Goal: Transaction & Acquisition: Purchase product/service

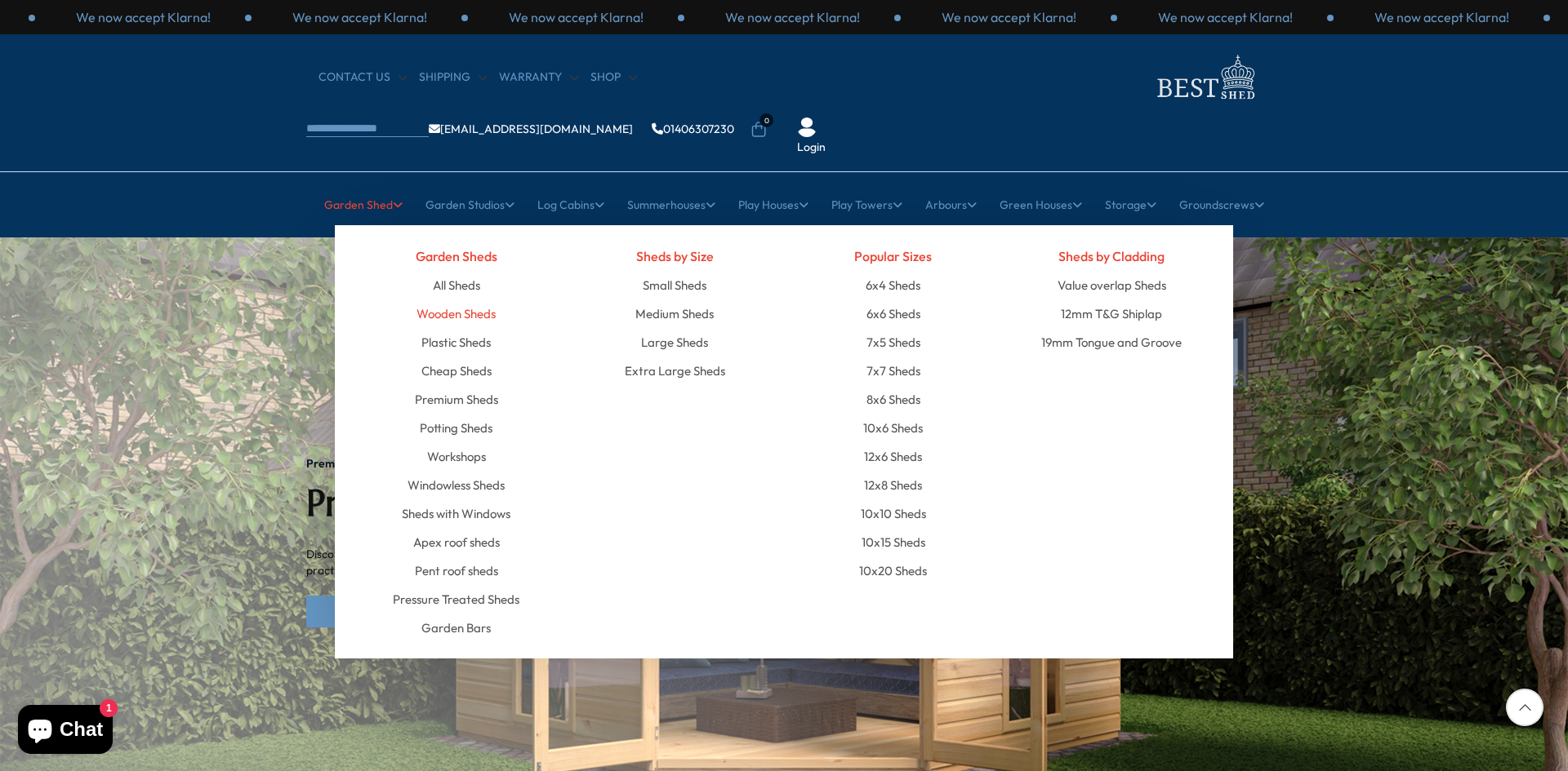
click at [473, 299] on link "Wooden Sheds" at bounding box center [456, 313] width 79 height 28
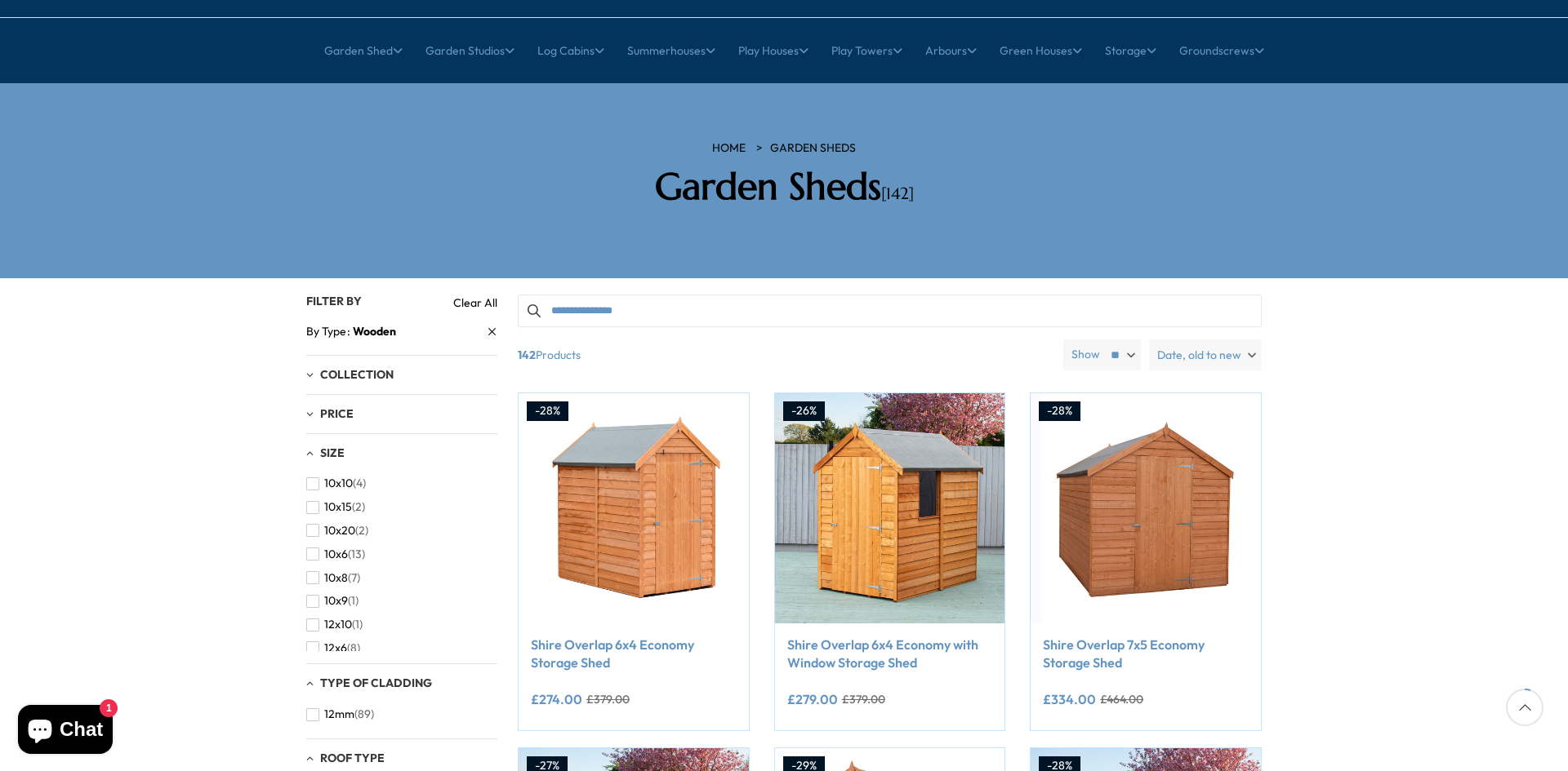
scroll to position [163, 0]
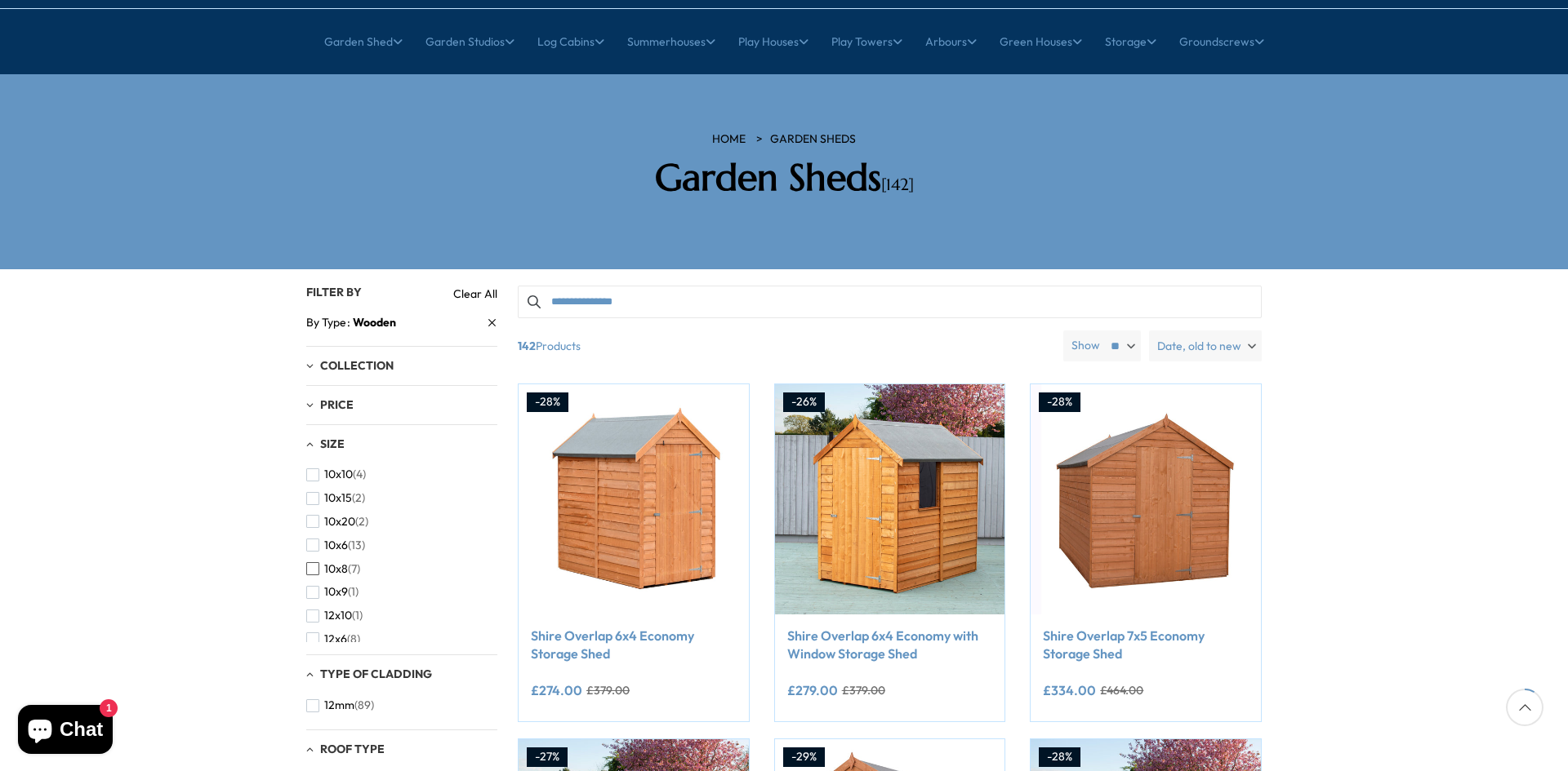
click at [314, 562] on span "button" at bounding box center [312, 568] width 13 height 13
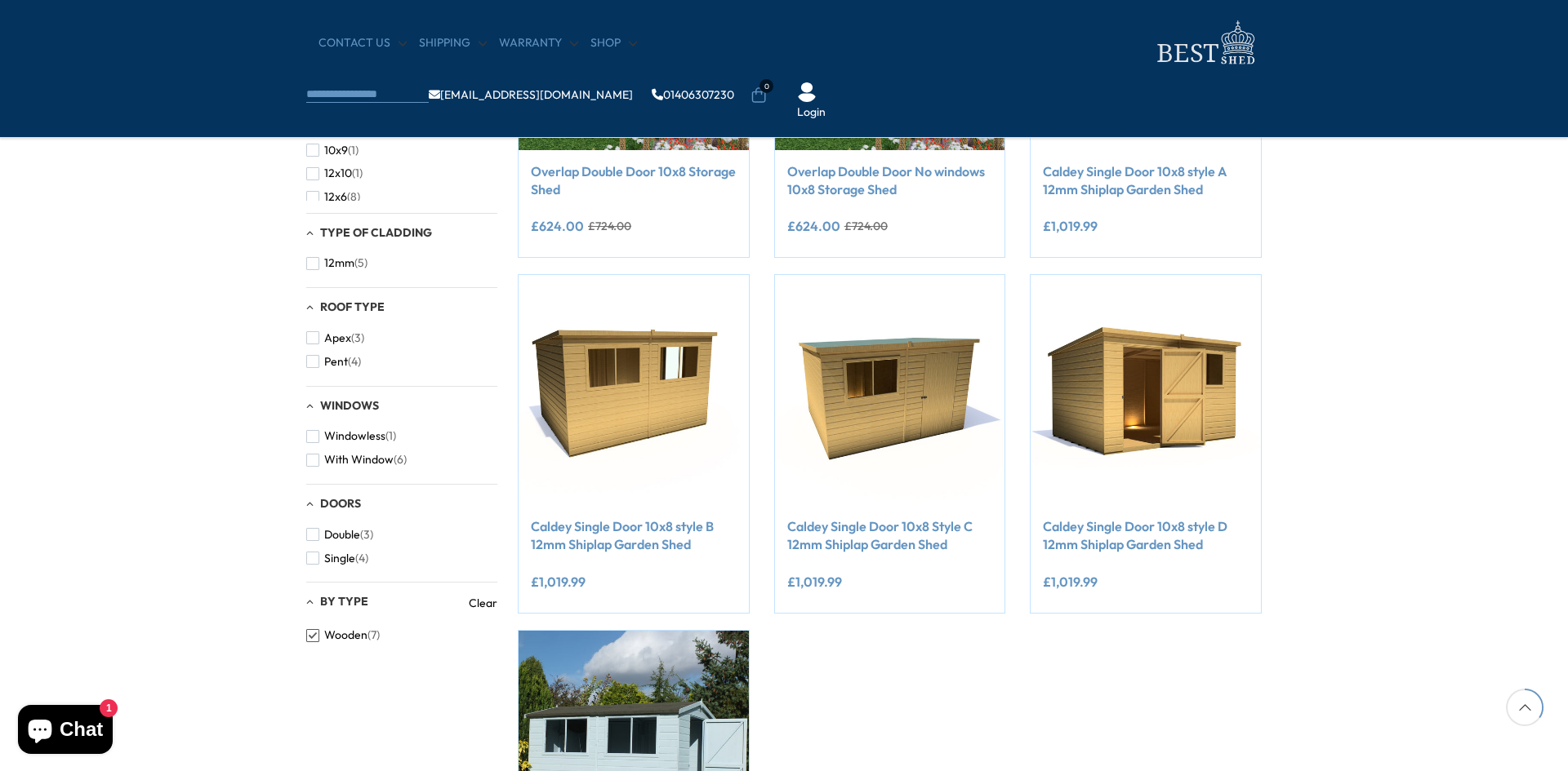
scroll to position [409, 0]
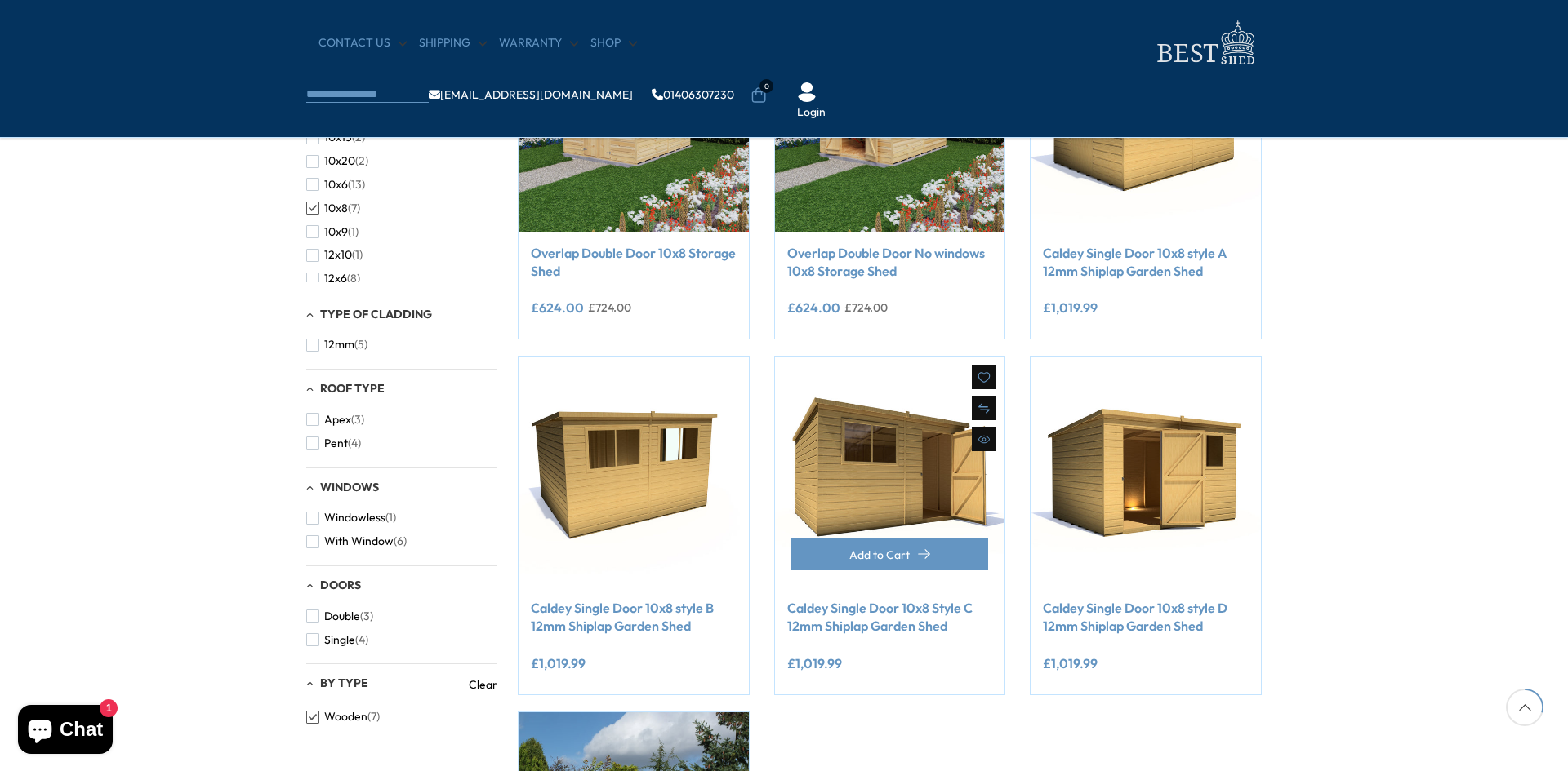
click at [903, 505] on img at bounding box center [890, 472] width 230 height 230
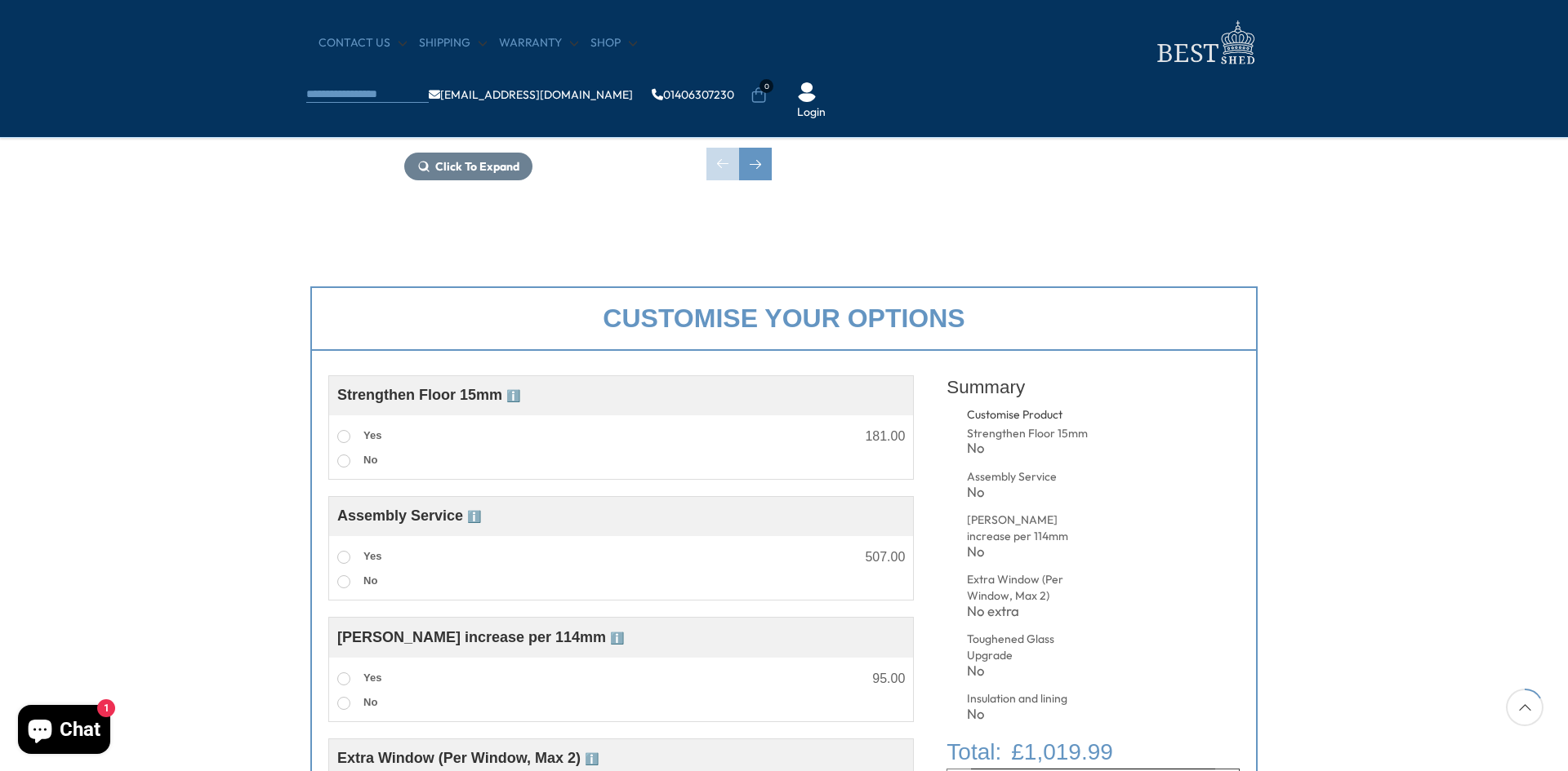
scroll to position [490, 0]
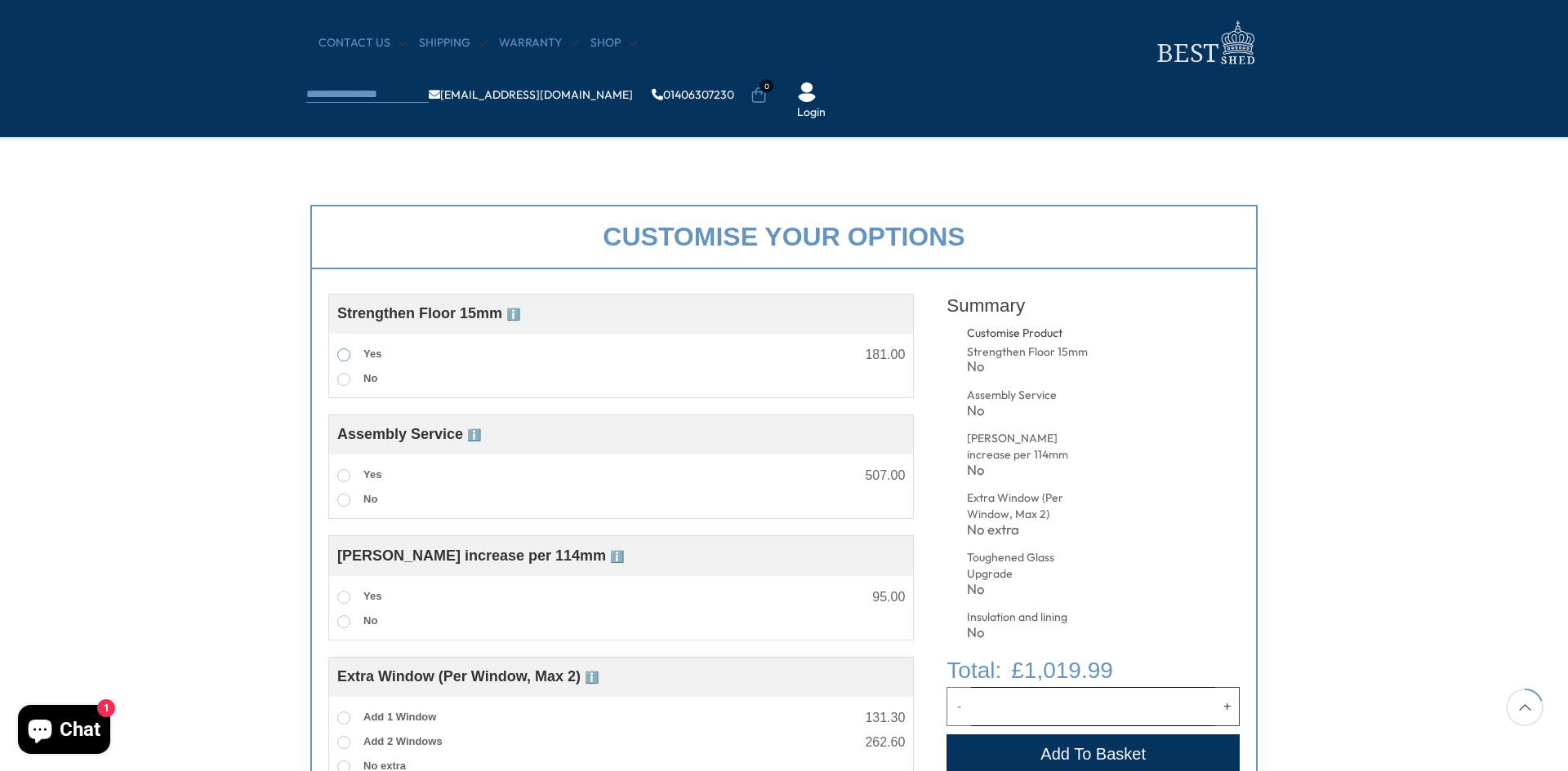
click at [349, 357] on span at bounding box center [343, 355] width 13 height 13
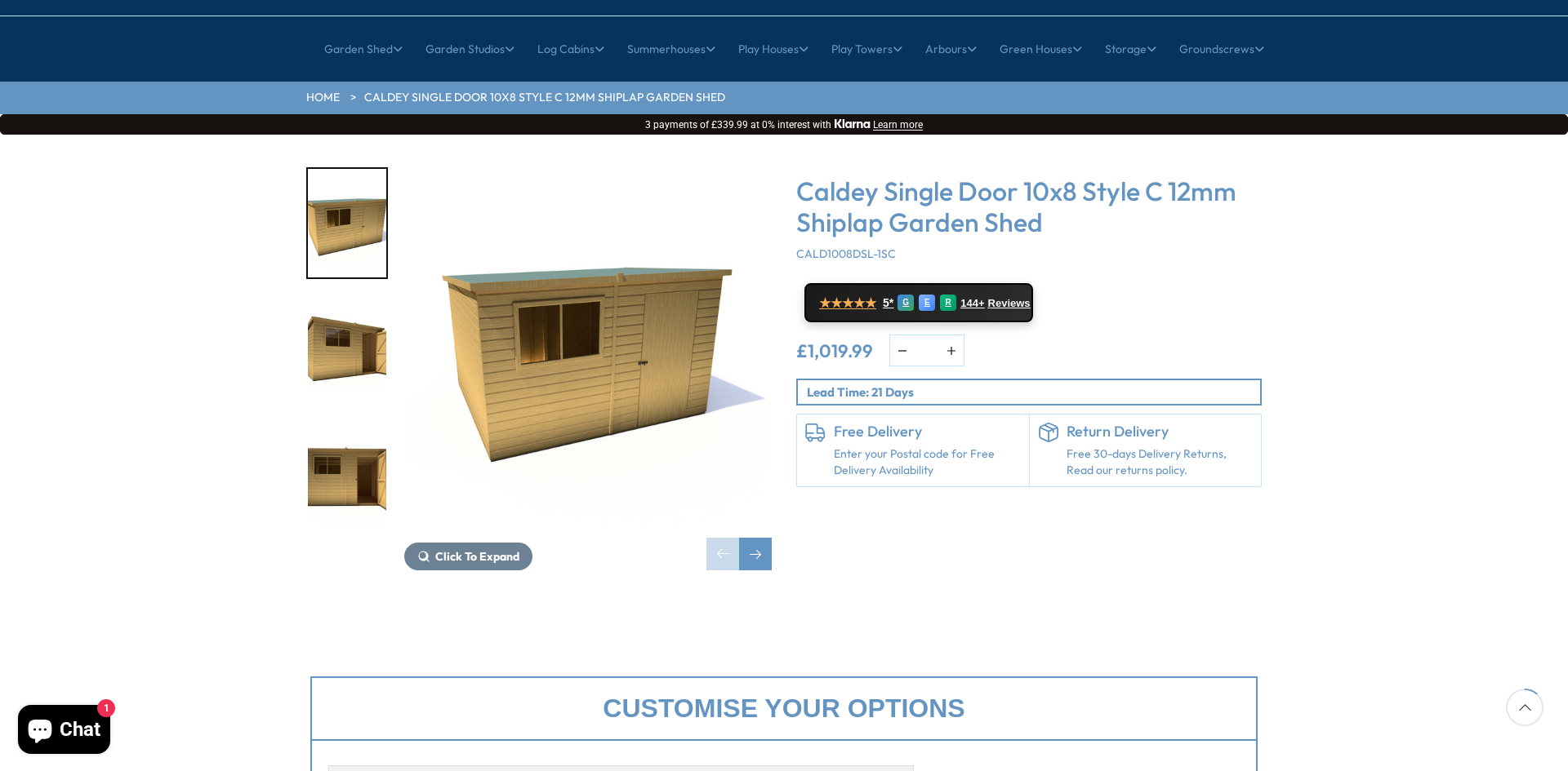
scroll to position [82, 0]
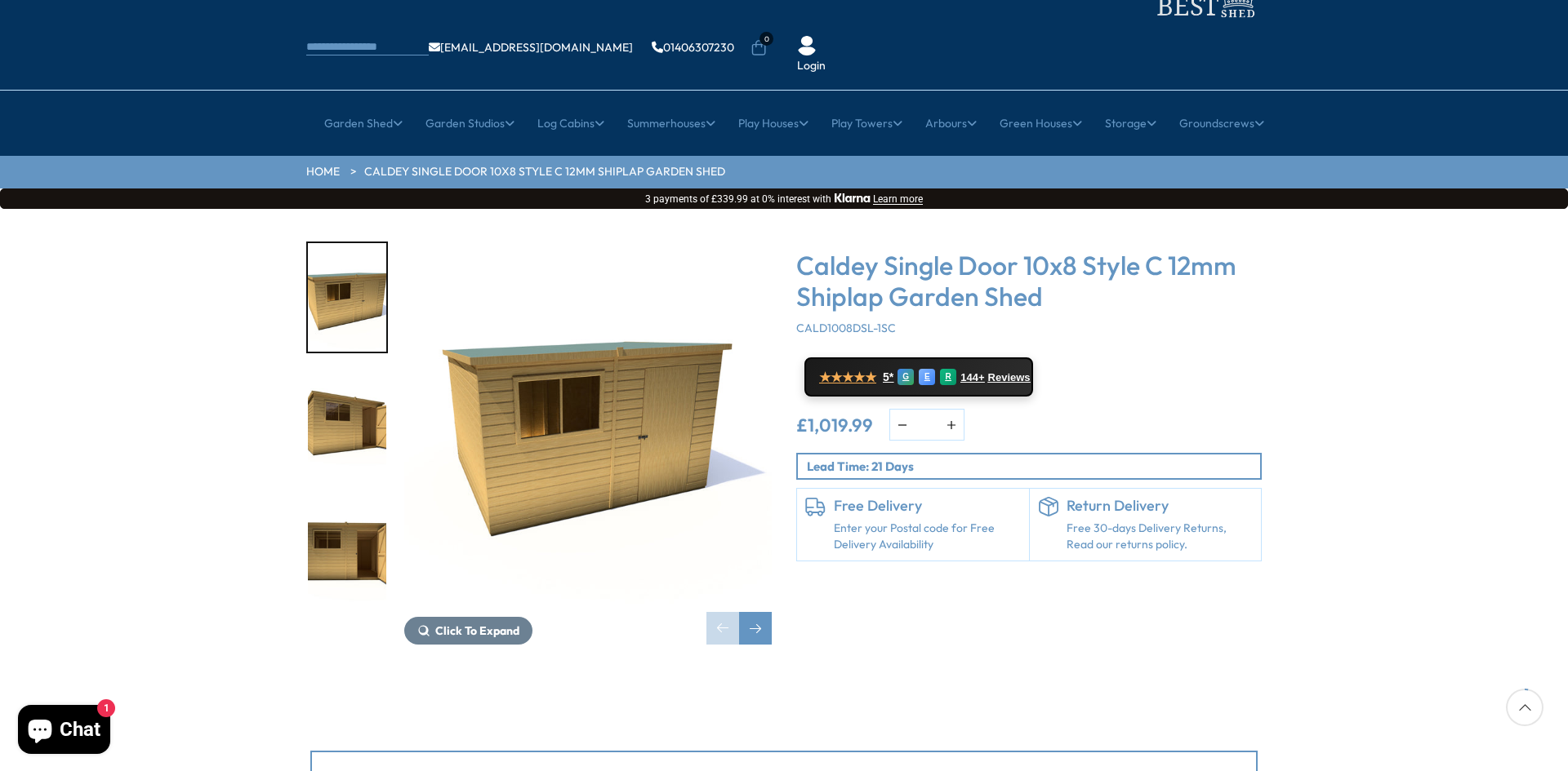
click at [384, 390] on img "2 / 11" at bounding box center [347, 425] width 78 height 108
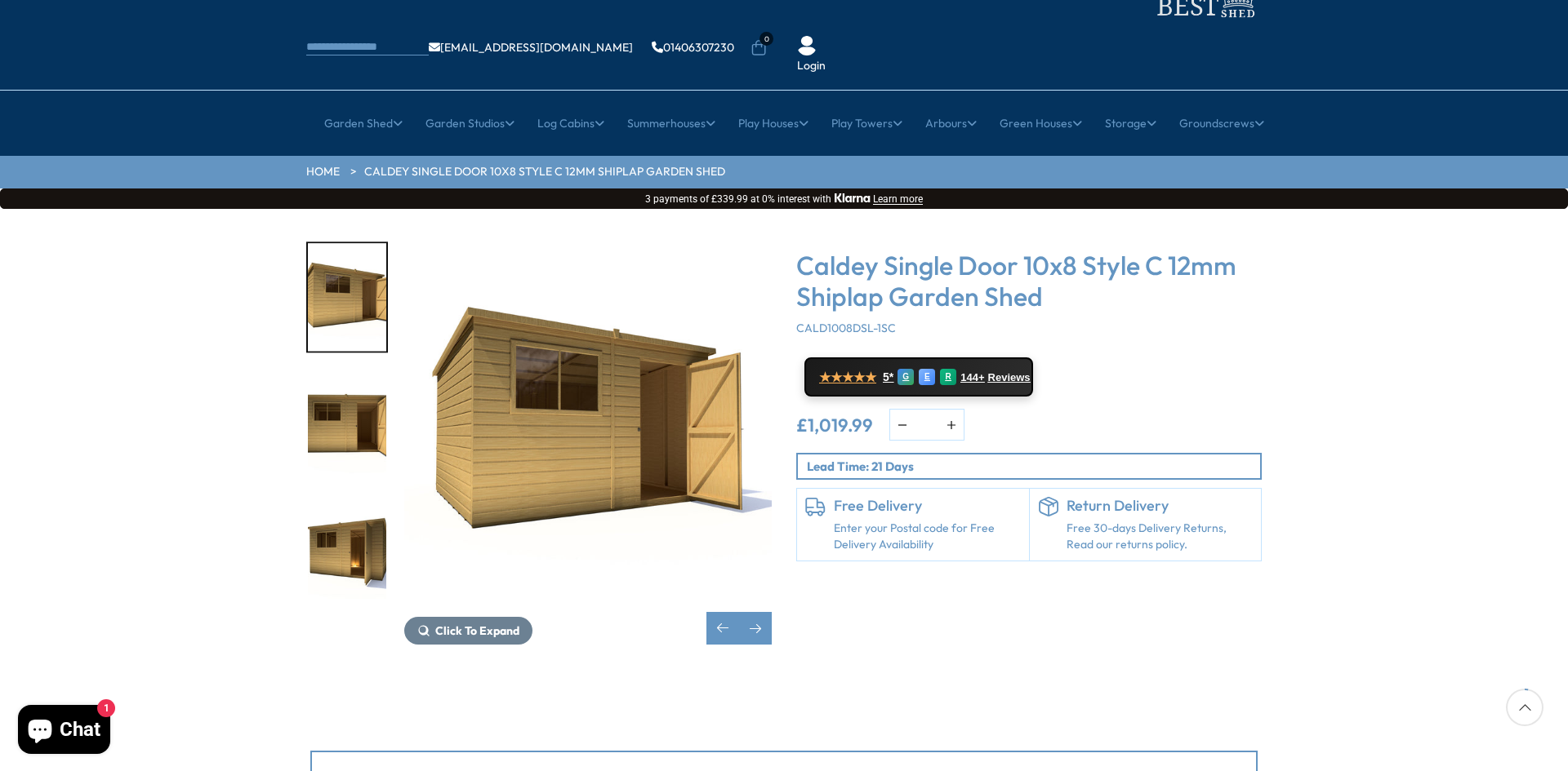
click at [350, 499] on img "4 / 11" at bounding box center [347, 553] width 78 height 108
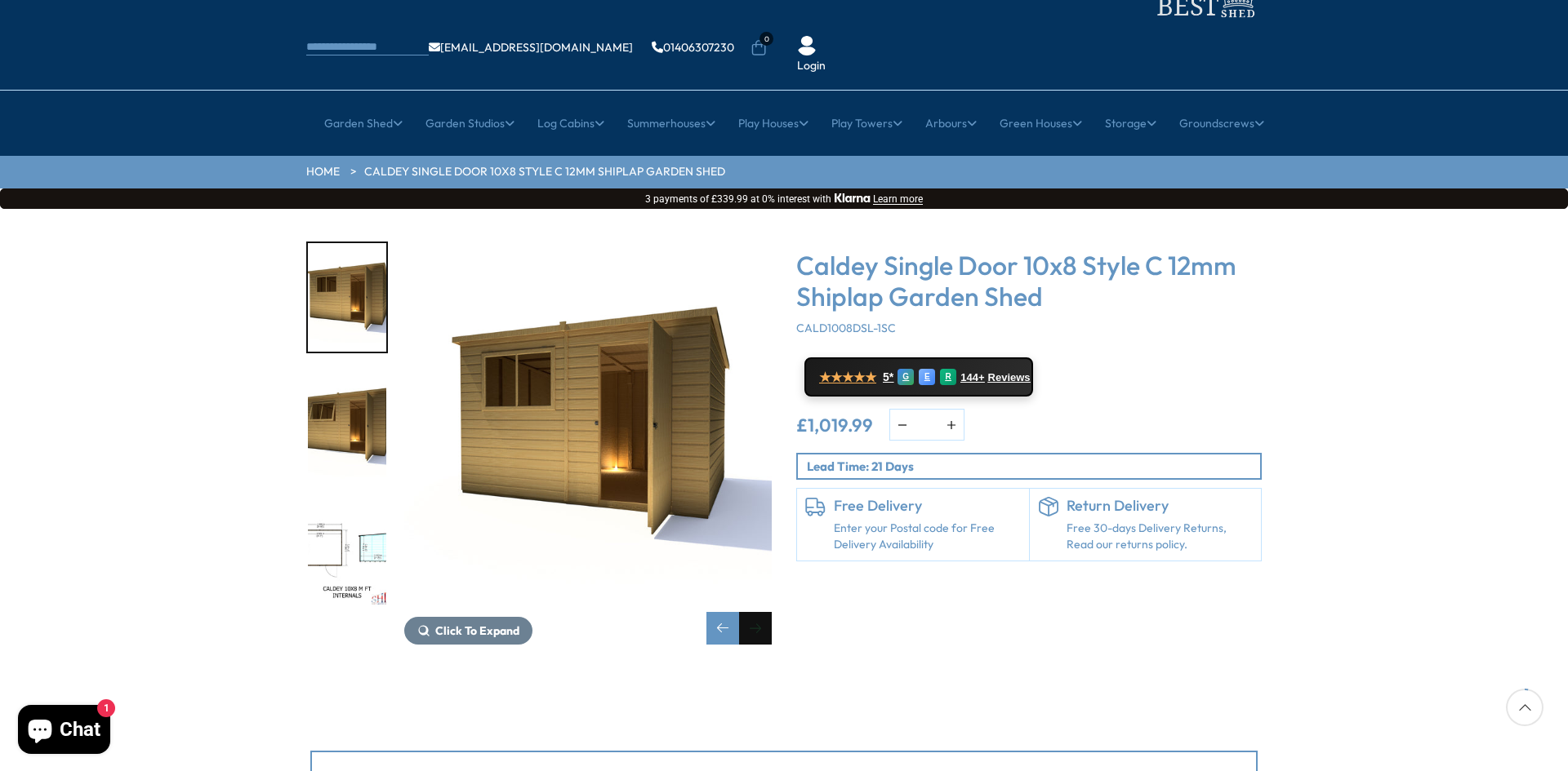
click at [757, 612] on div "Next slide" at bounding box center [755, 629] width 32 height 32
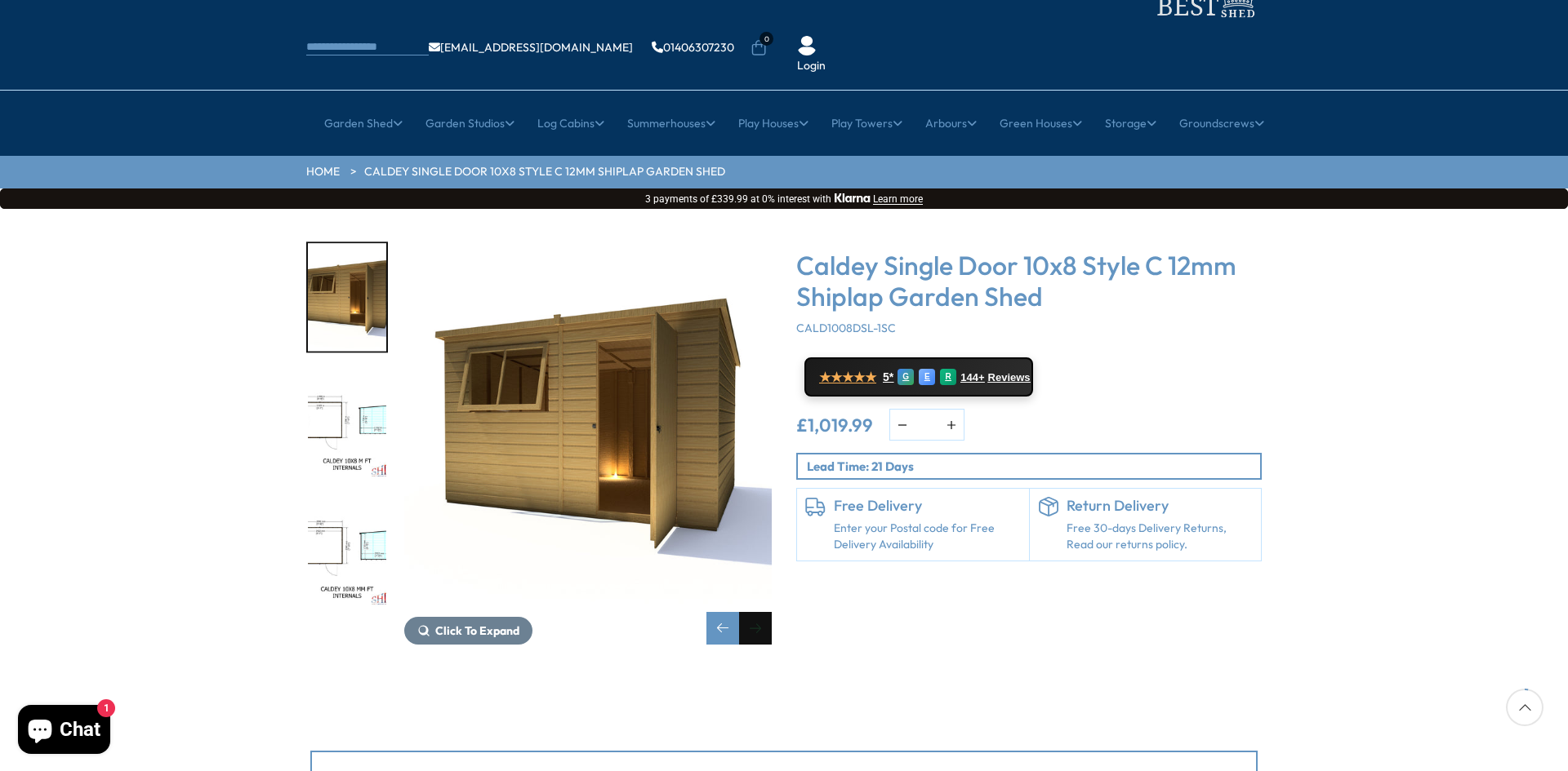
click at [757, 612] on div "Next slide" at bounding box center [755, 629] width 32 height 32
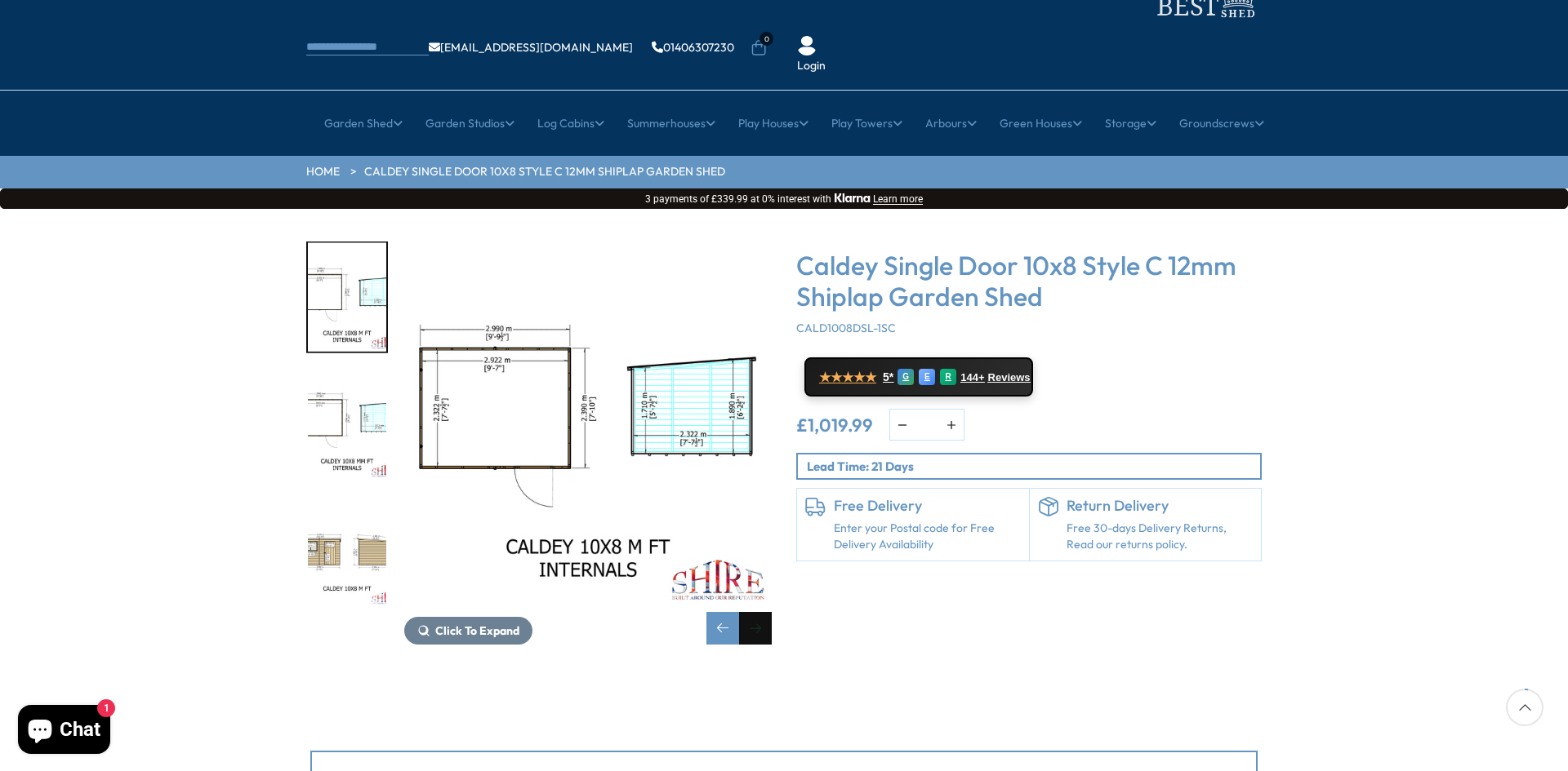
click at [754, 612] on div "Next slide" at bounding box center [755, 629] width 32 height 32
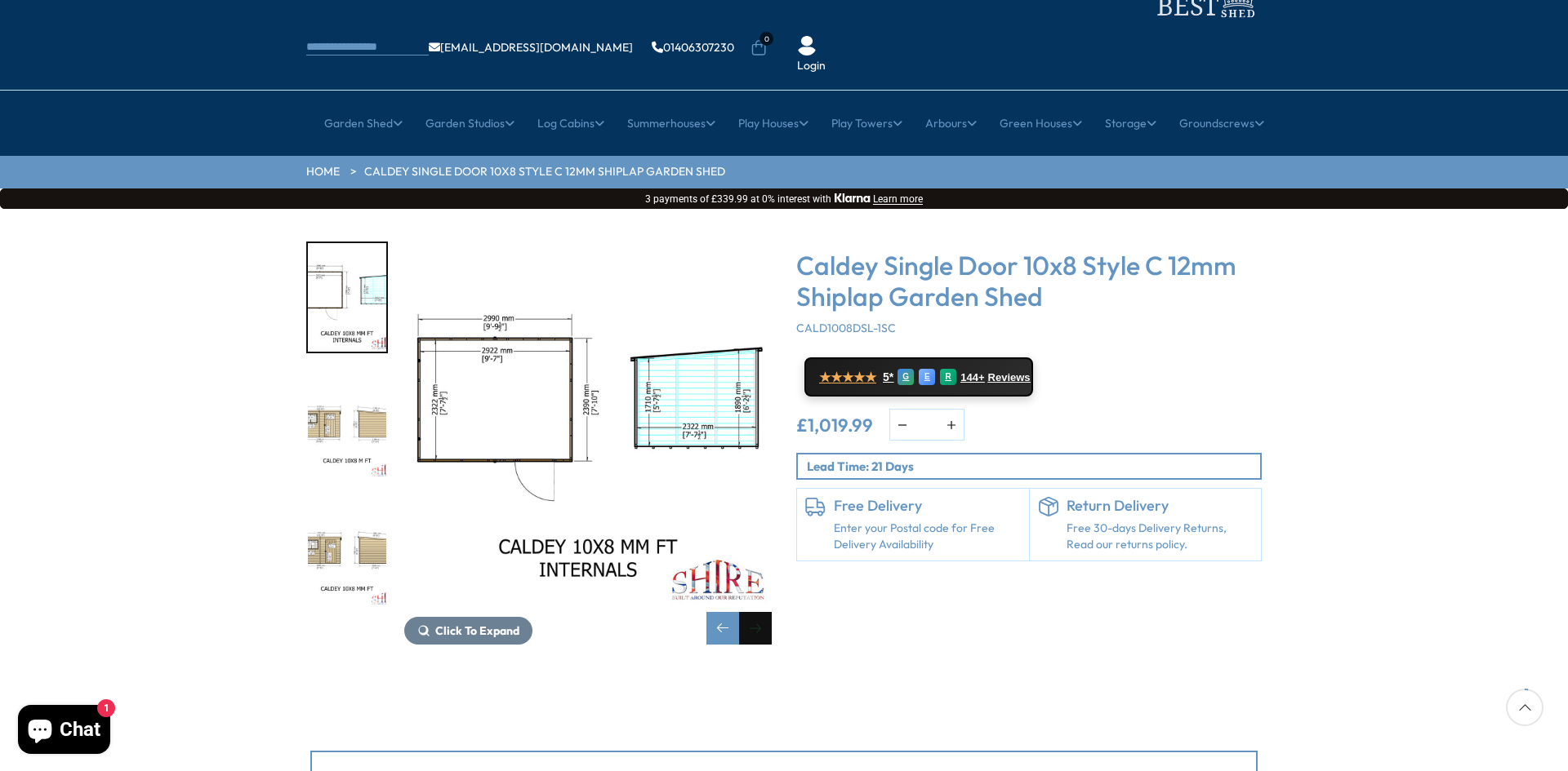
click at [754, 612] on div "Next slide" at bounding box center [755, 629] width 32 height 32
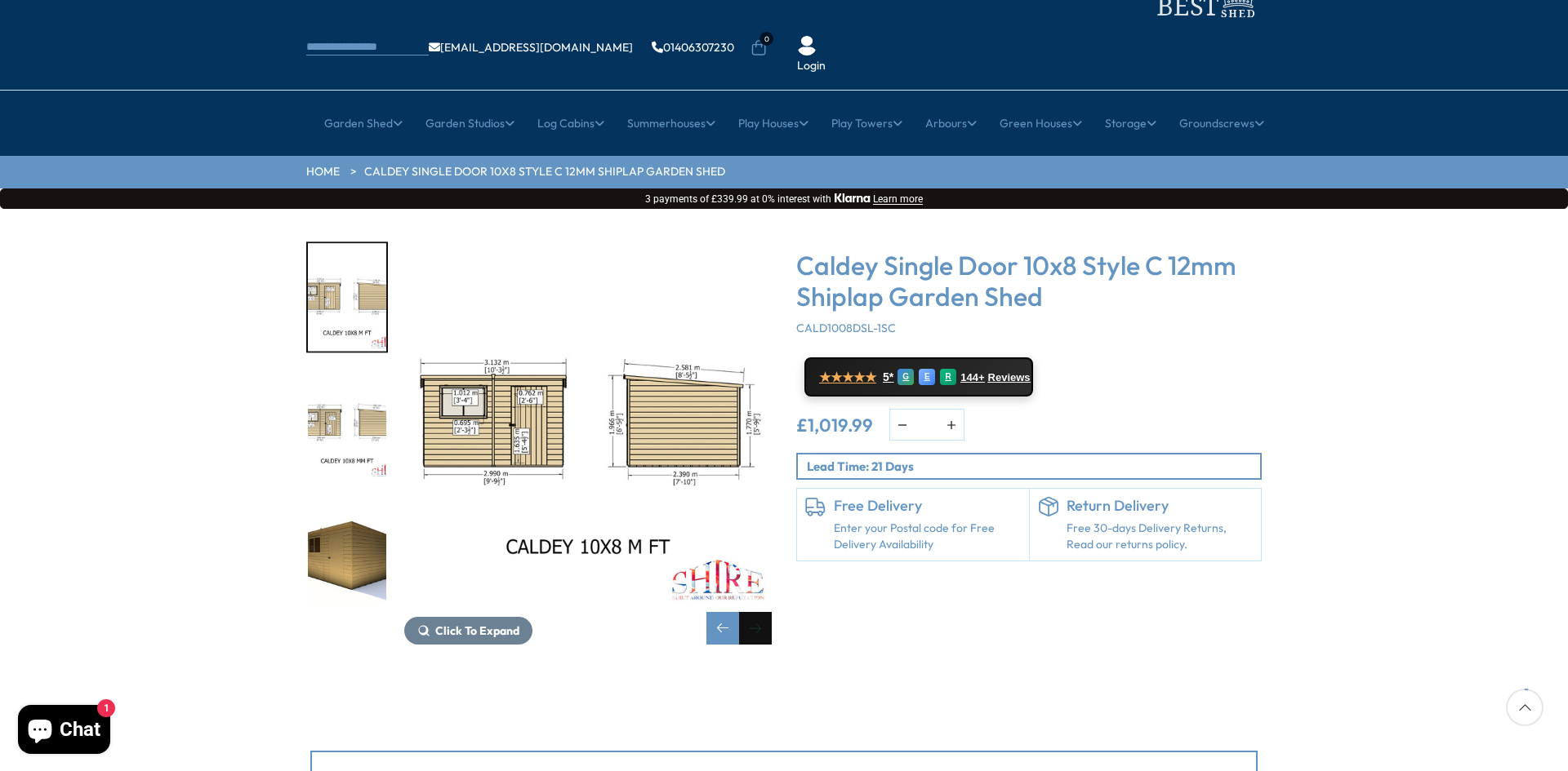
click at [754, 612] on div "Next slide" at bounding box center [755, 629] width 32 height 32
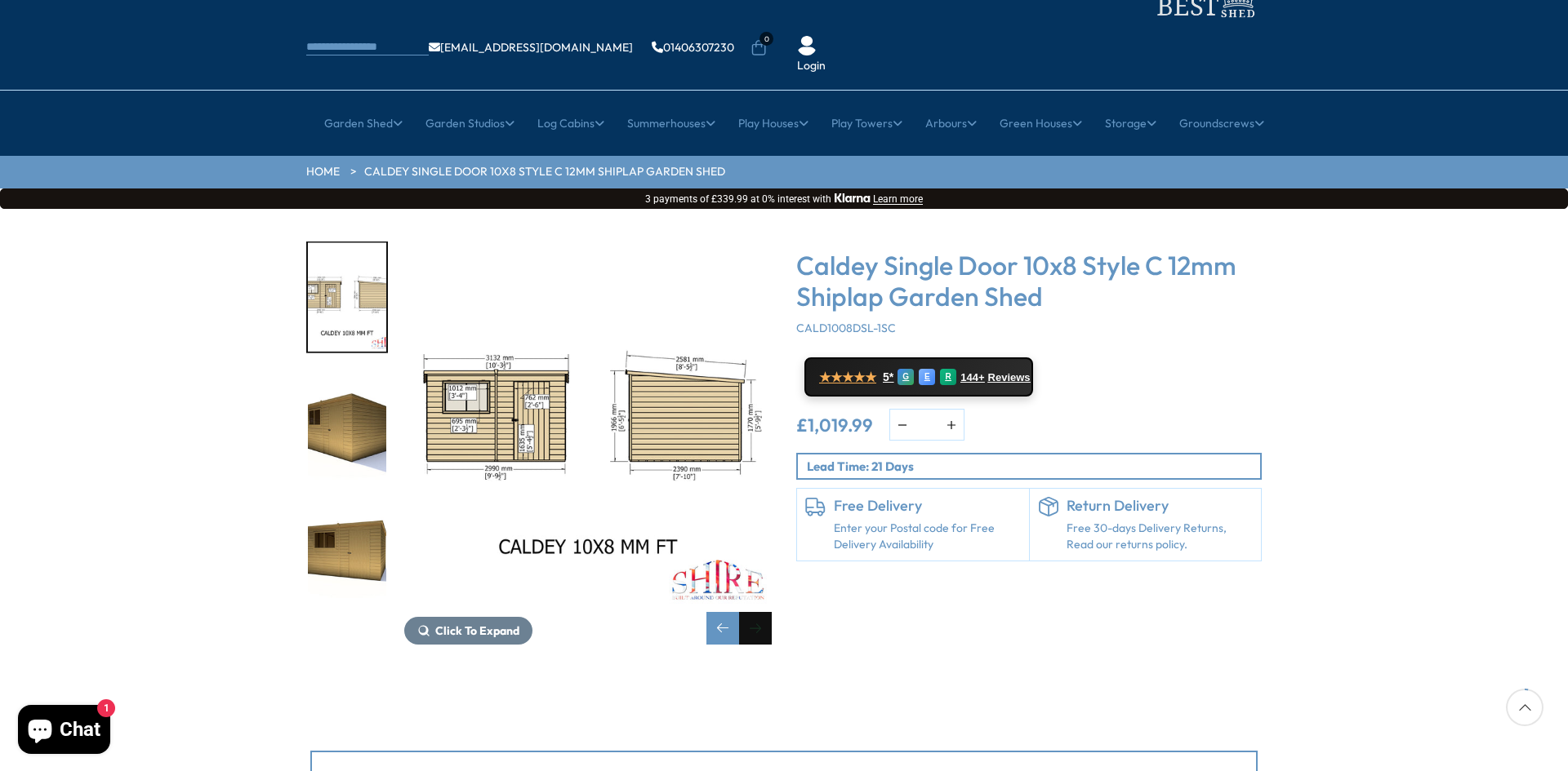
click at [754, 612] on div "Next slide" at bounding box center [755, 629] width 32 height 32
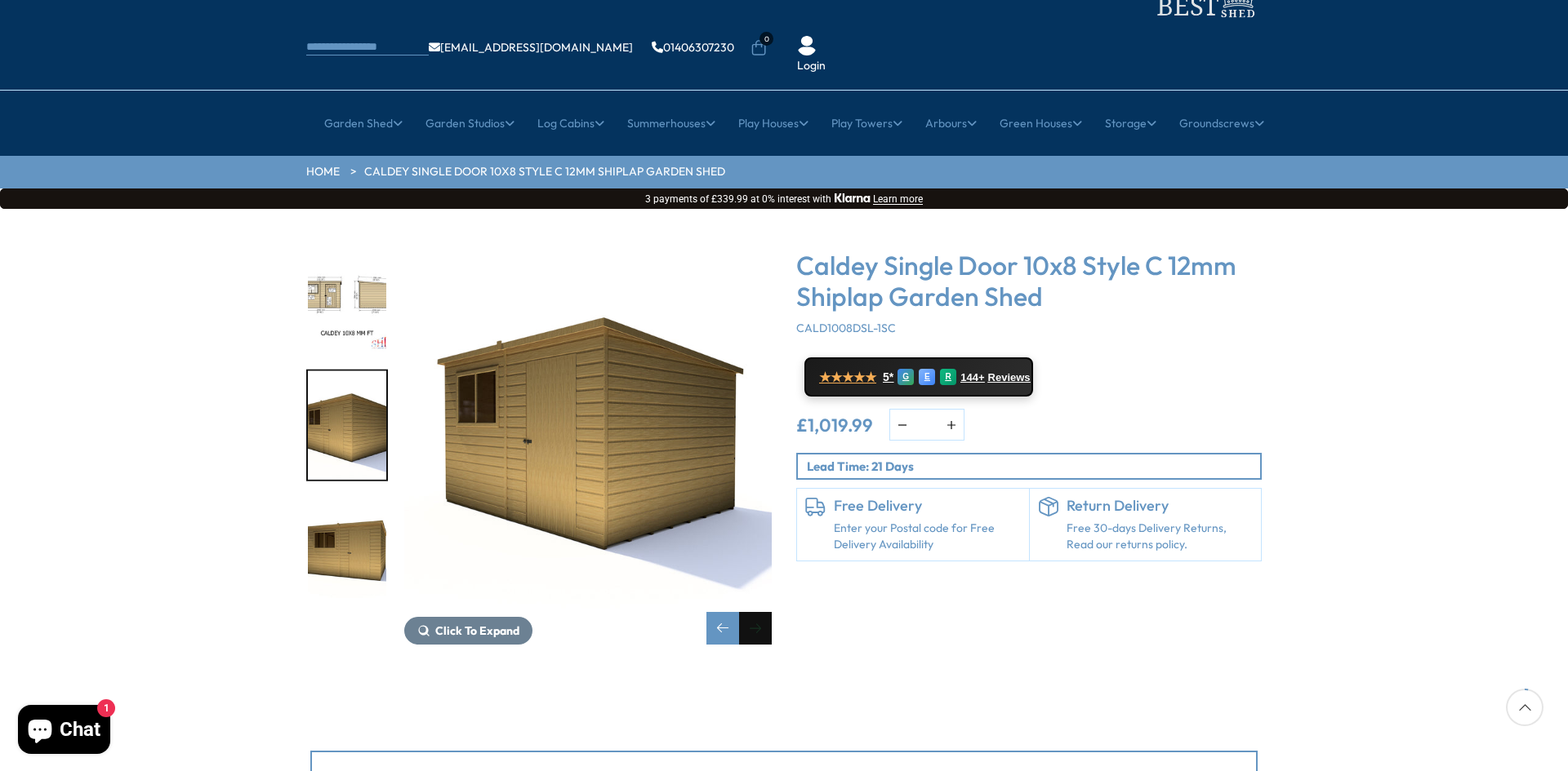
click at [754, 612] on div "Next slide" at bounding box center [755, 629] width 32 height 32
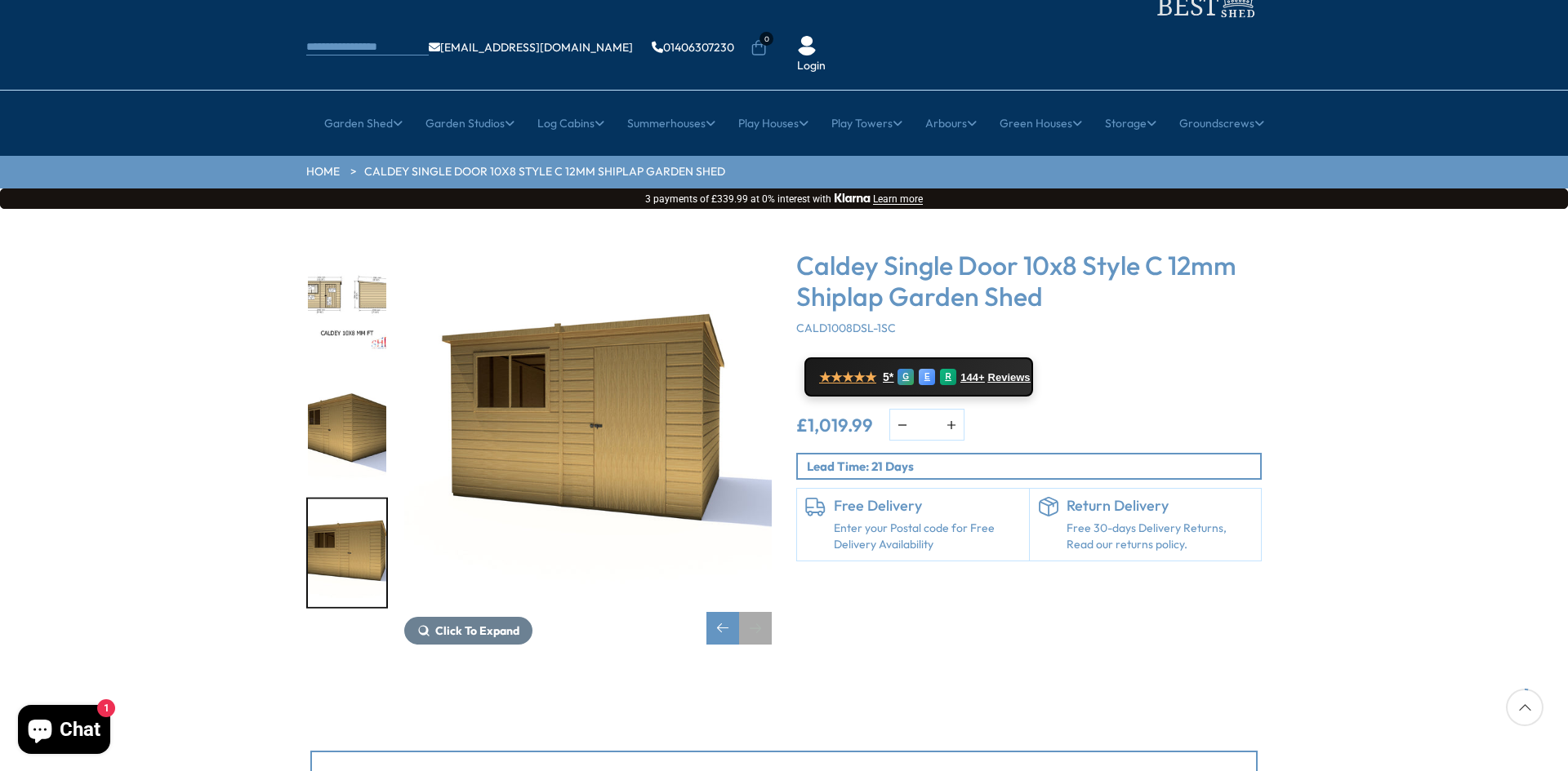
click at [754, 612] on div "Next slide" at bounding box center [755, 629] width 32 height 32
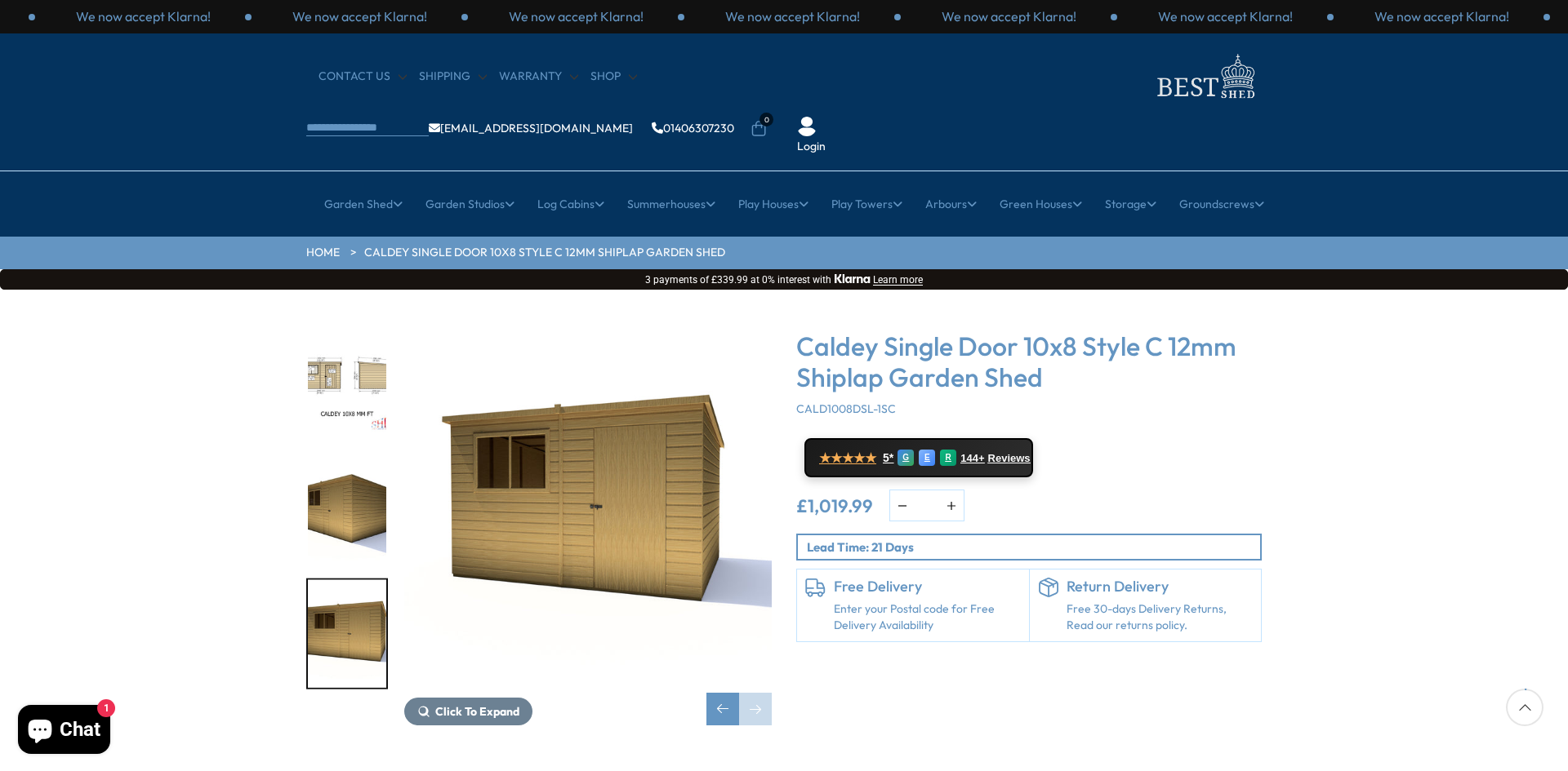
scroll to position [0, 0]
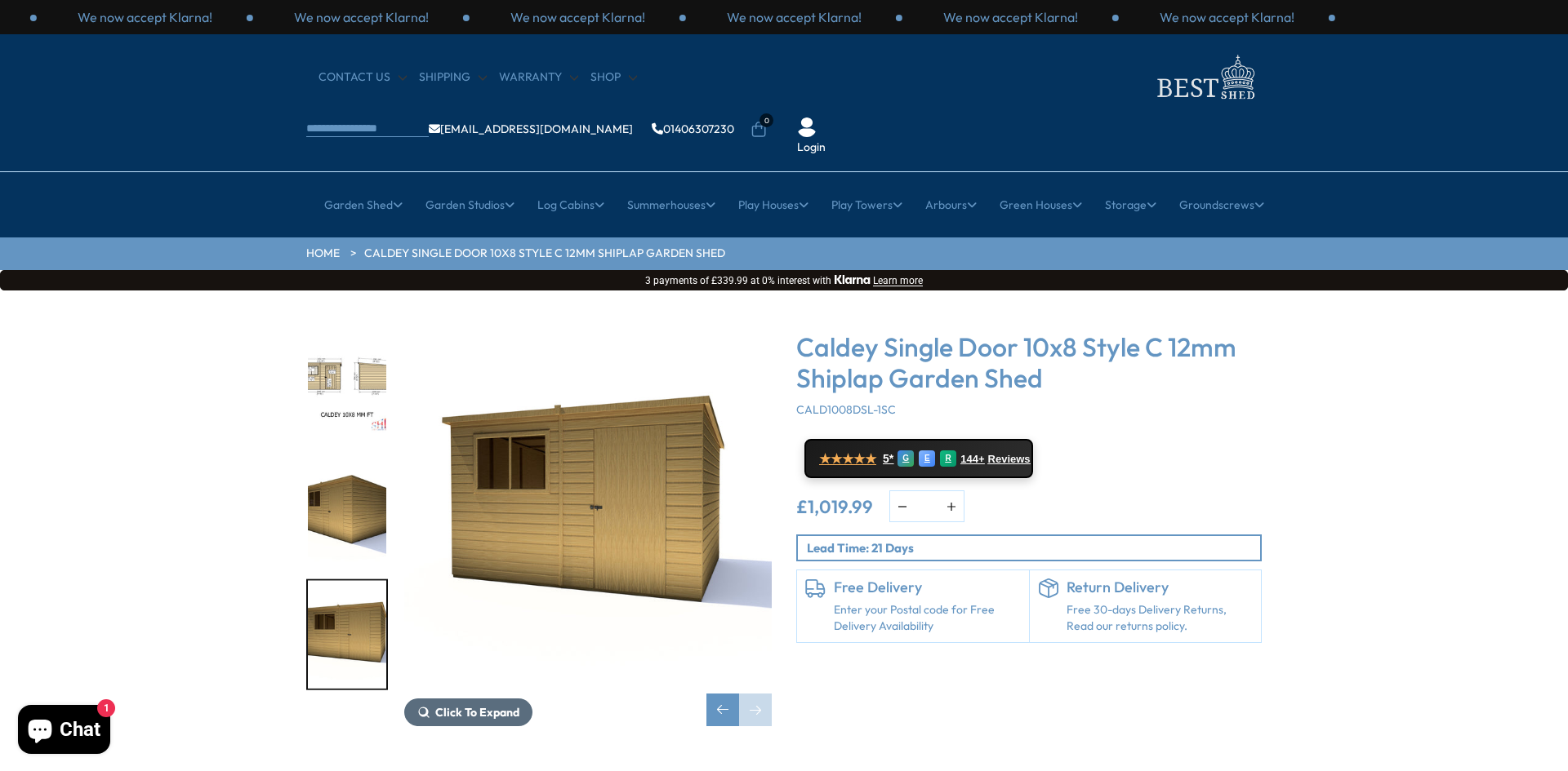
click at [500, 699] on button "Click To Expand" at bounding box center [468, 712] width 128 height 28
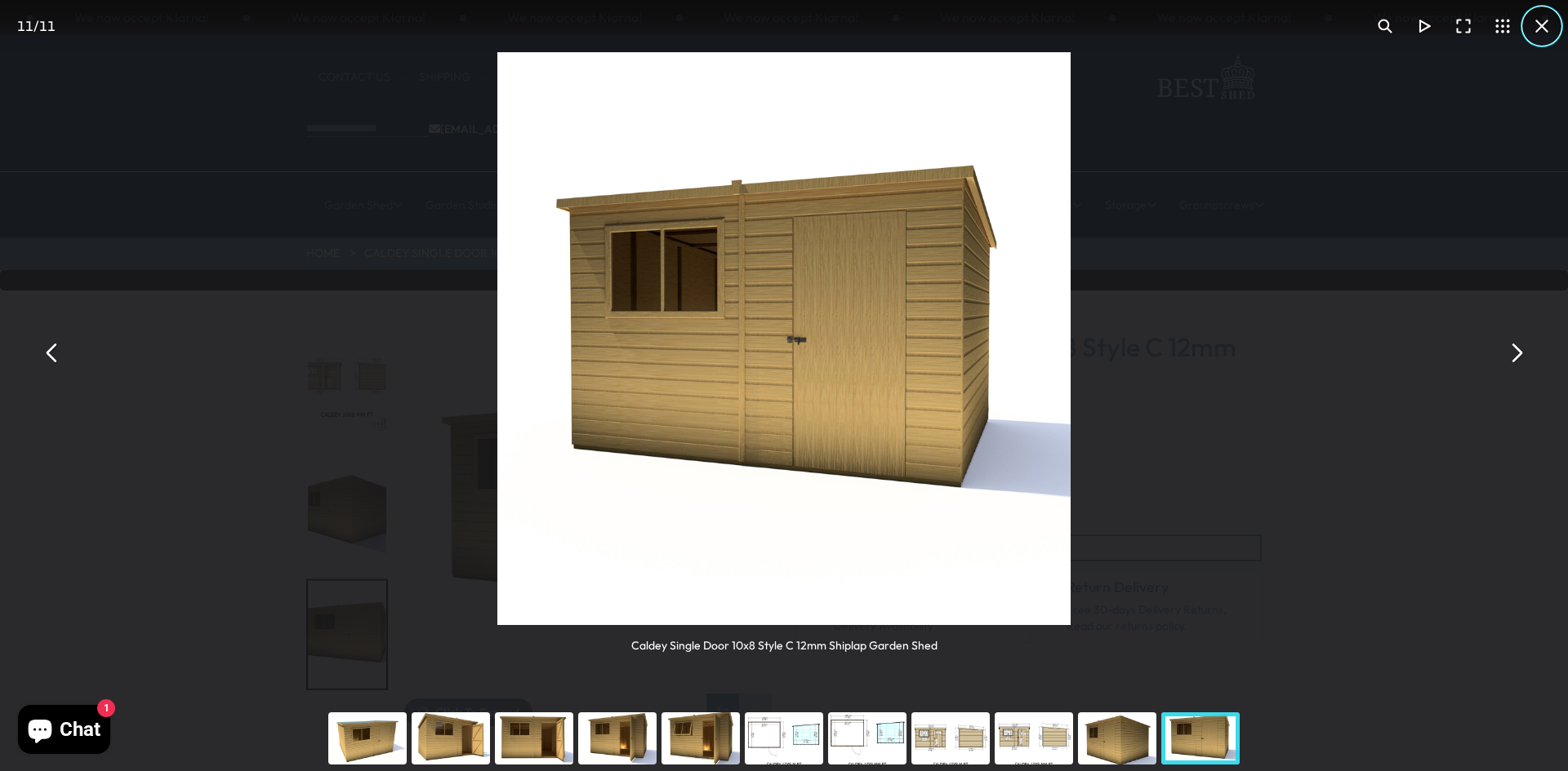
click at [1539, 26] on button "You can close this modal content with the ESC key" at bounding box center [1542, 26] width 39 height 39
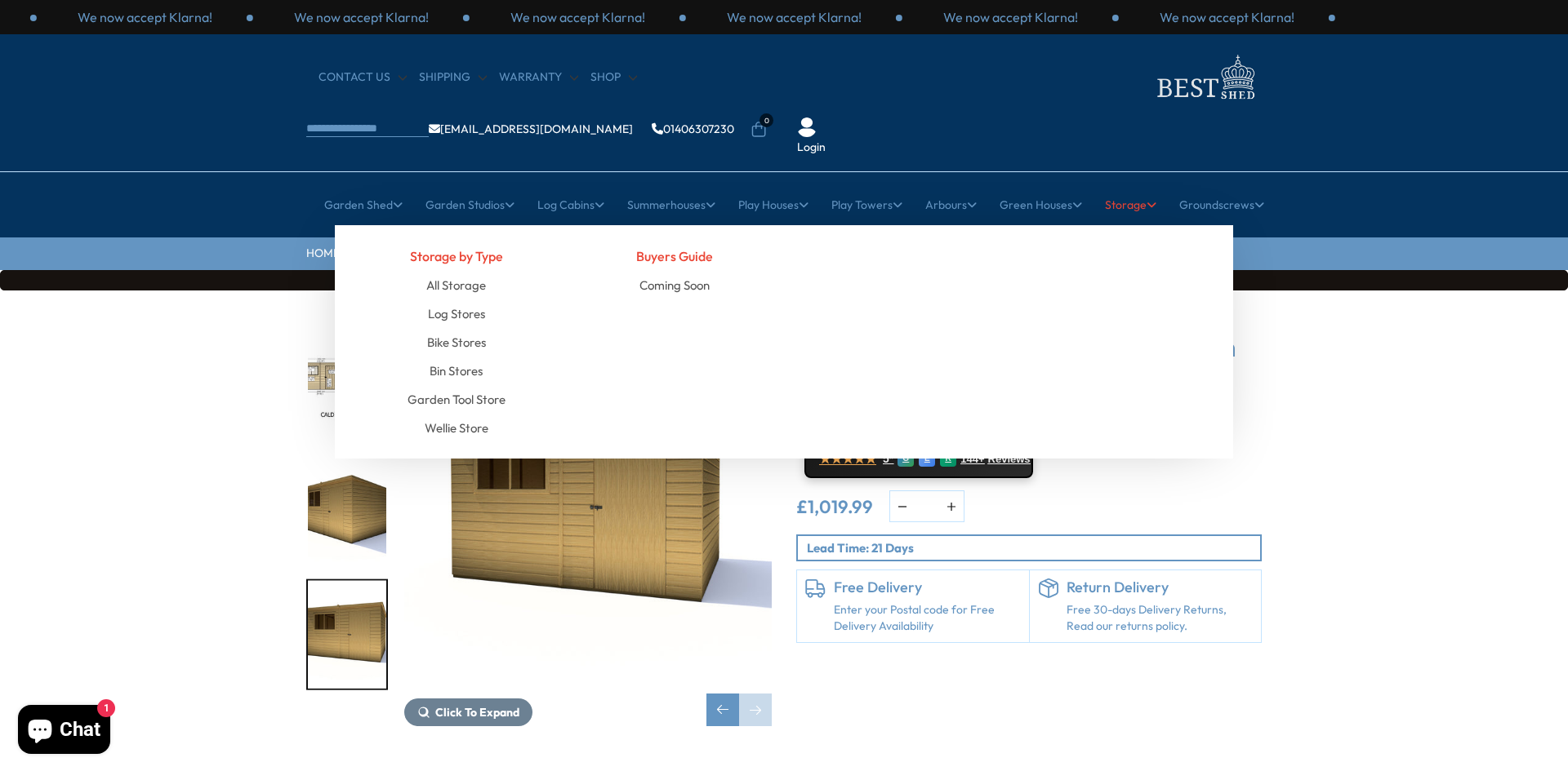
click at [1147, 184] on link "Storage" at bounding box center [1130, 205] width 51 height 41
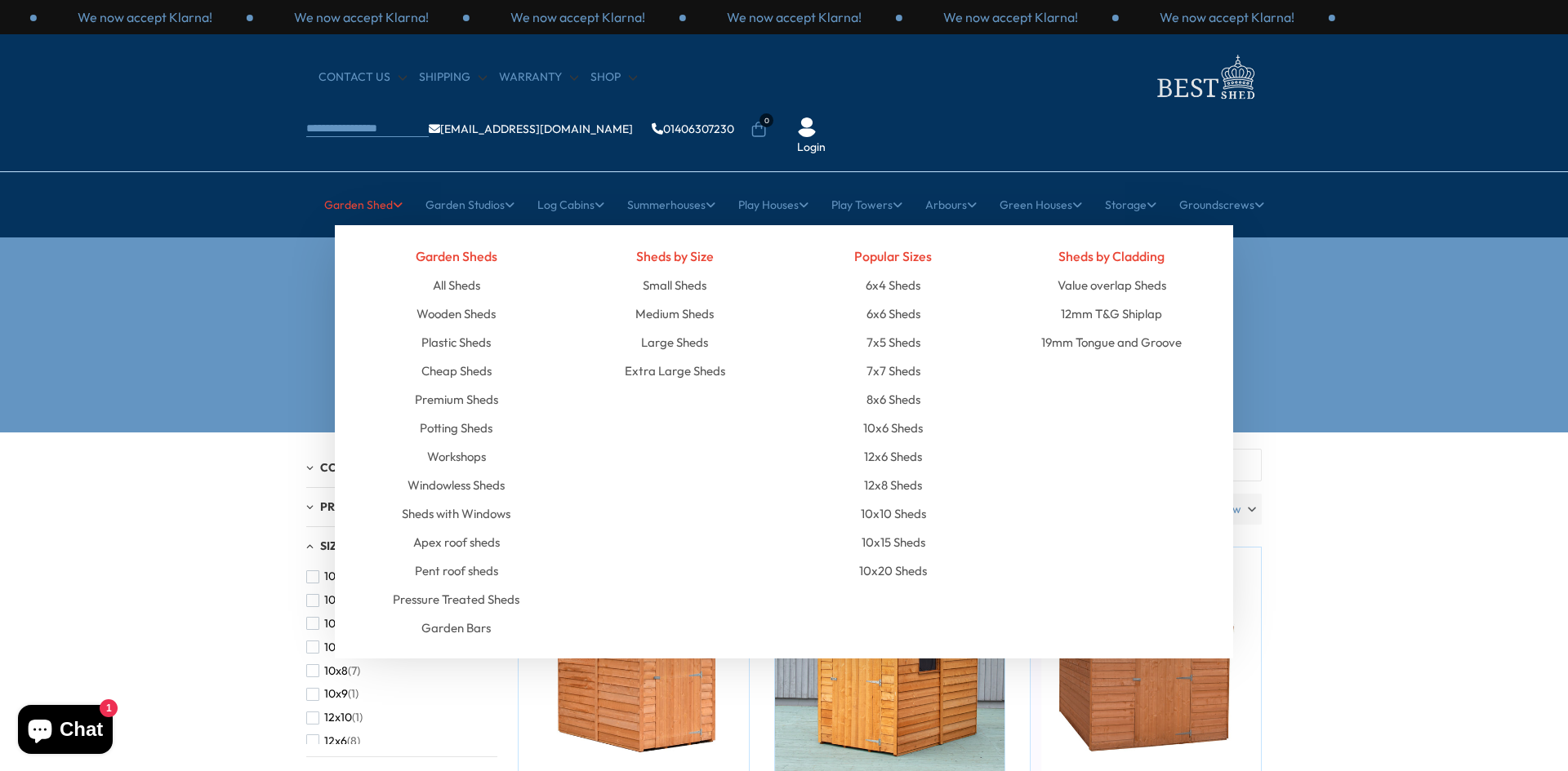
click at [345, 184] on link "Garden Shed" at bounding box center [363, 205] width 78 height 41
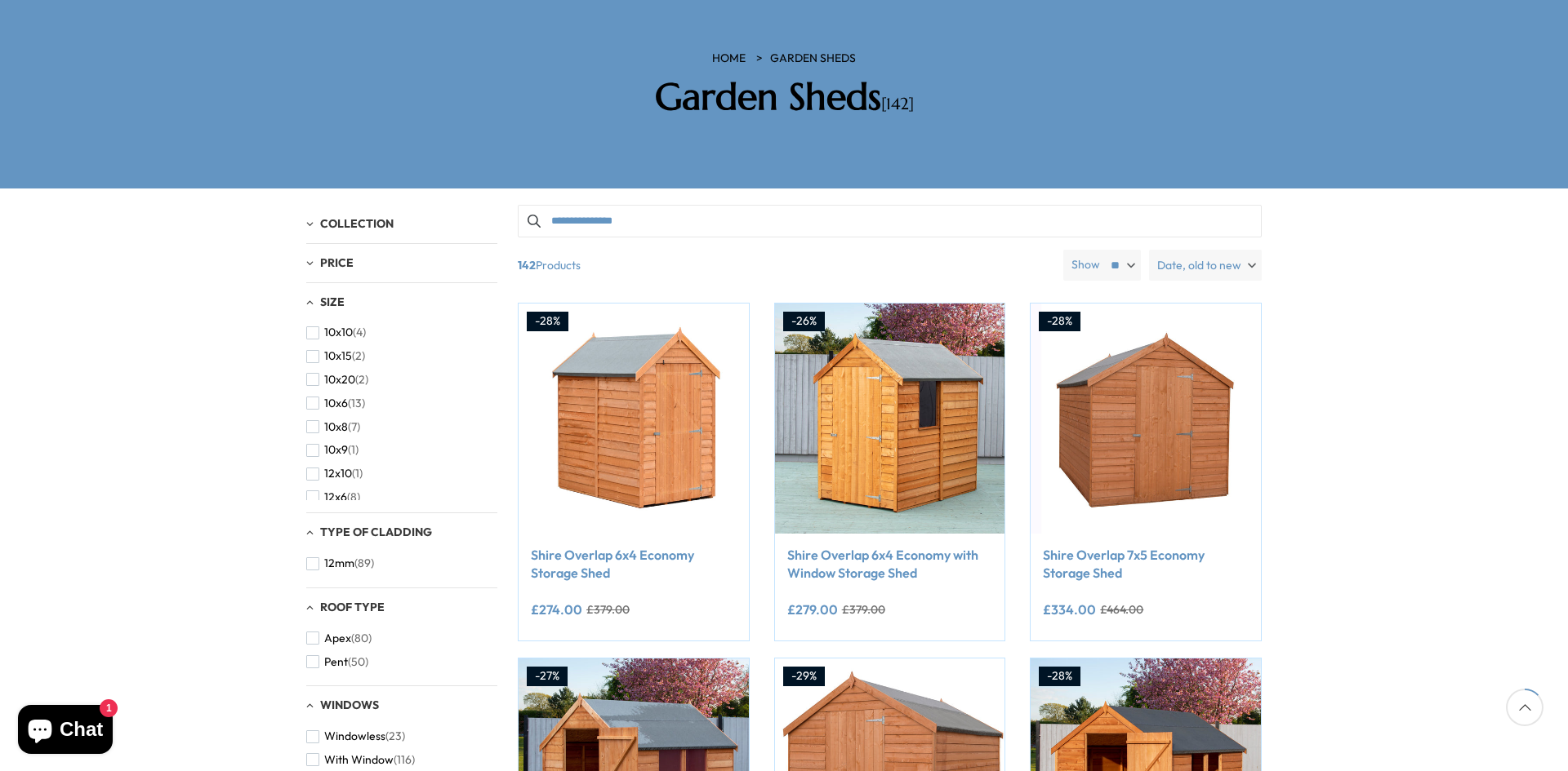
scroll to position [245, 0]
click at [314, 420] on span "button" at bounding box center [312, 426] width 13 height 13
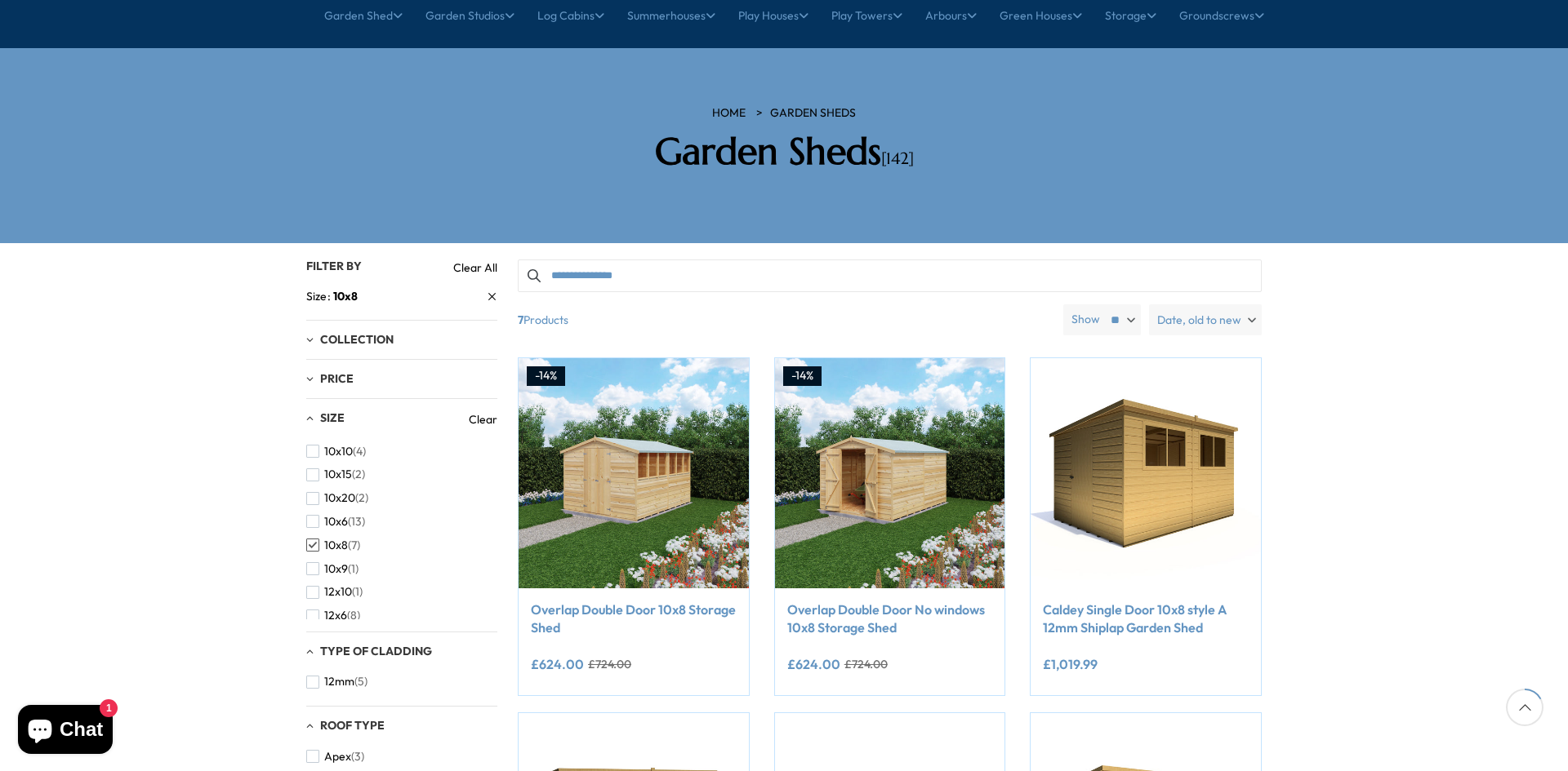
scroll to position [82, 0]
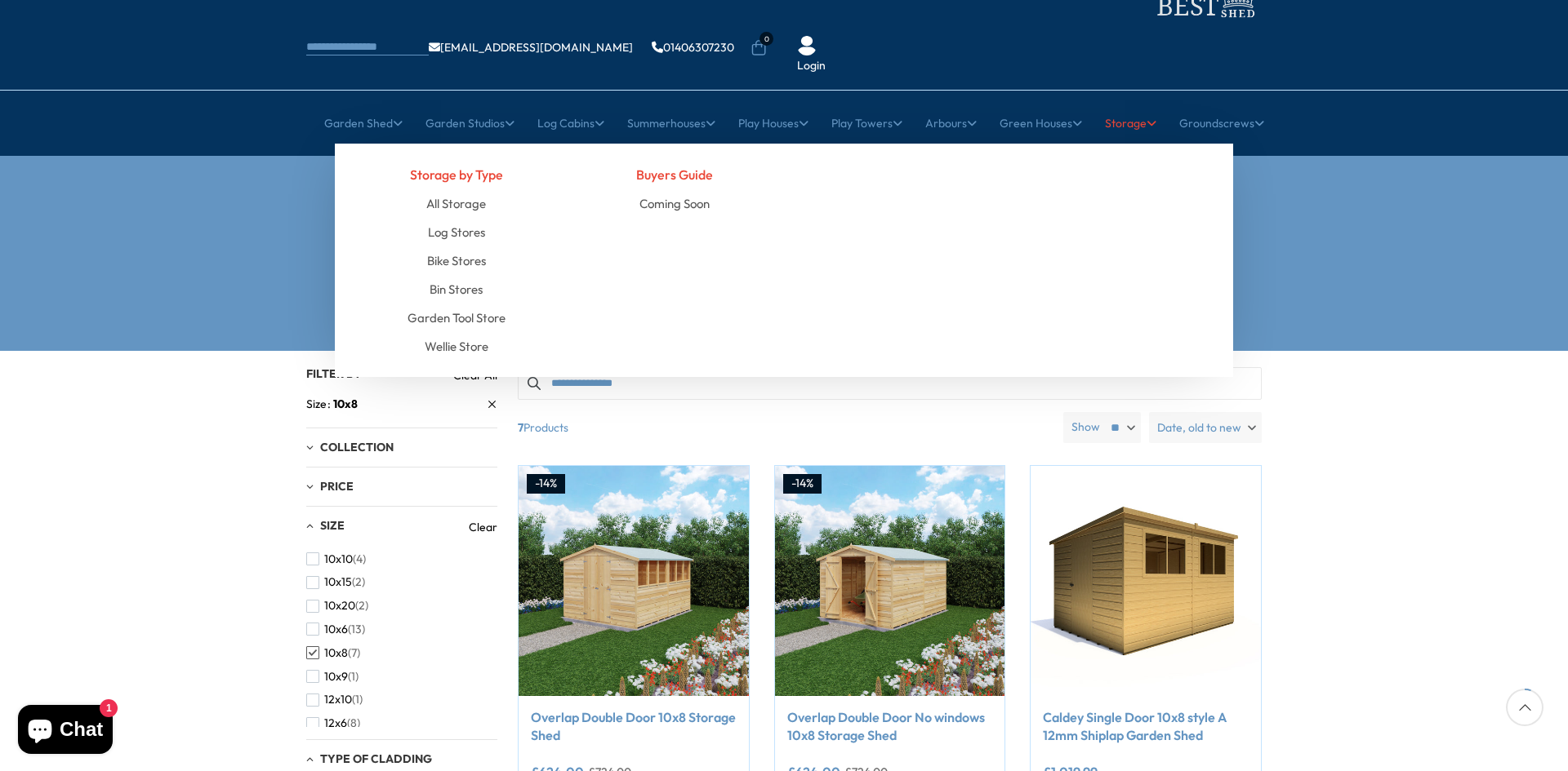
click at [1120, 103] on link "Storage" at bounding box center [1130, 124] width 51 height 41
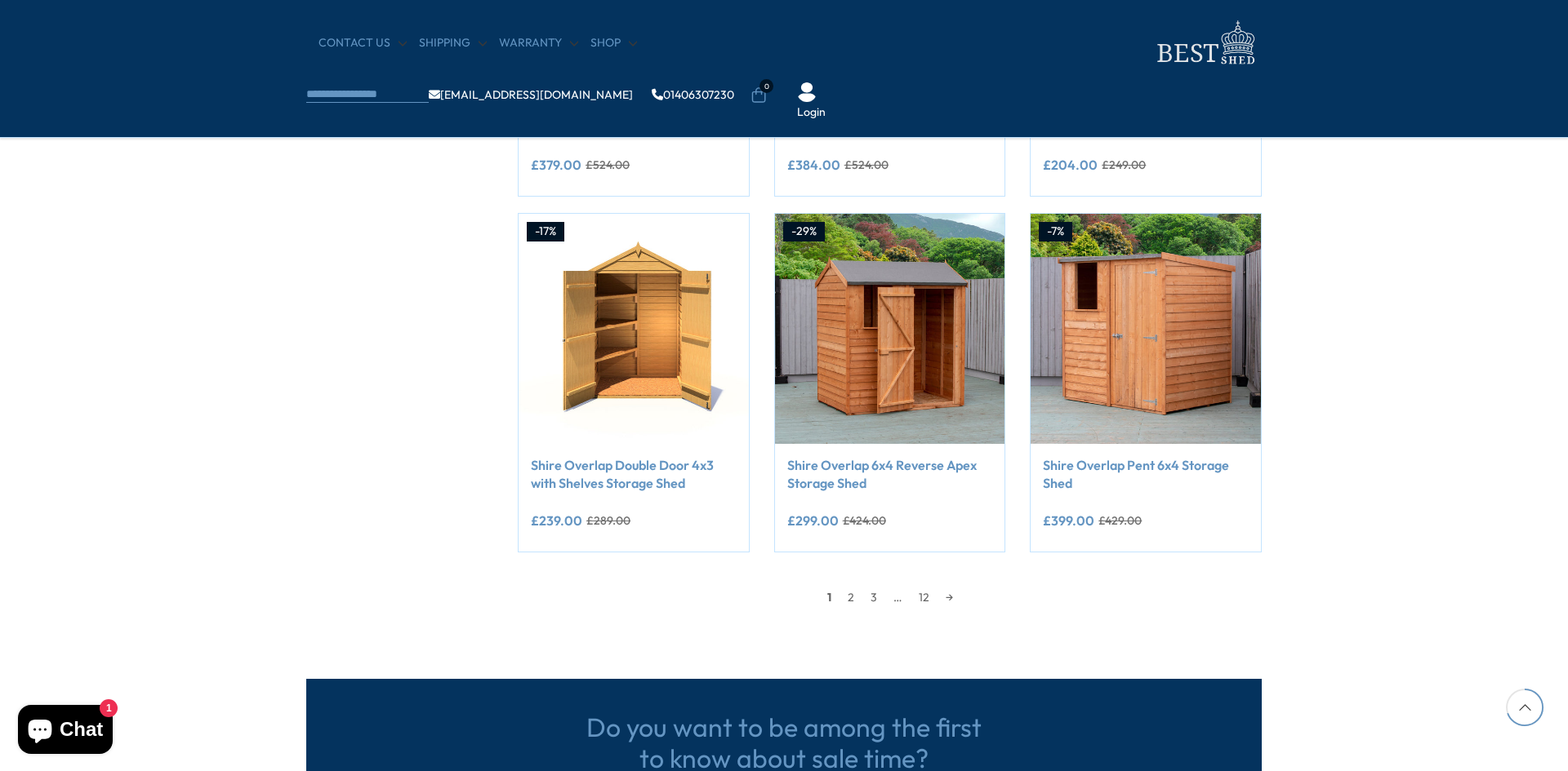
scroll to position [1306, 0]
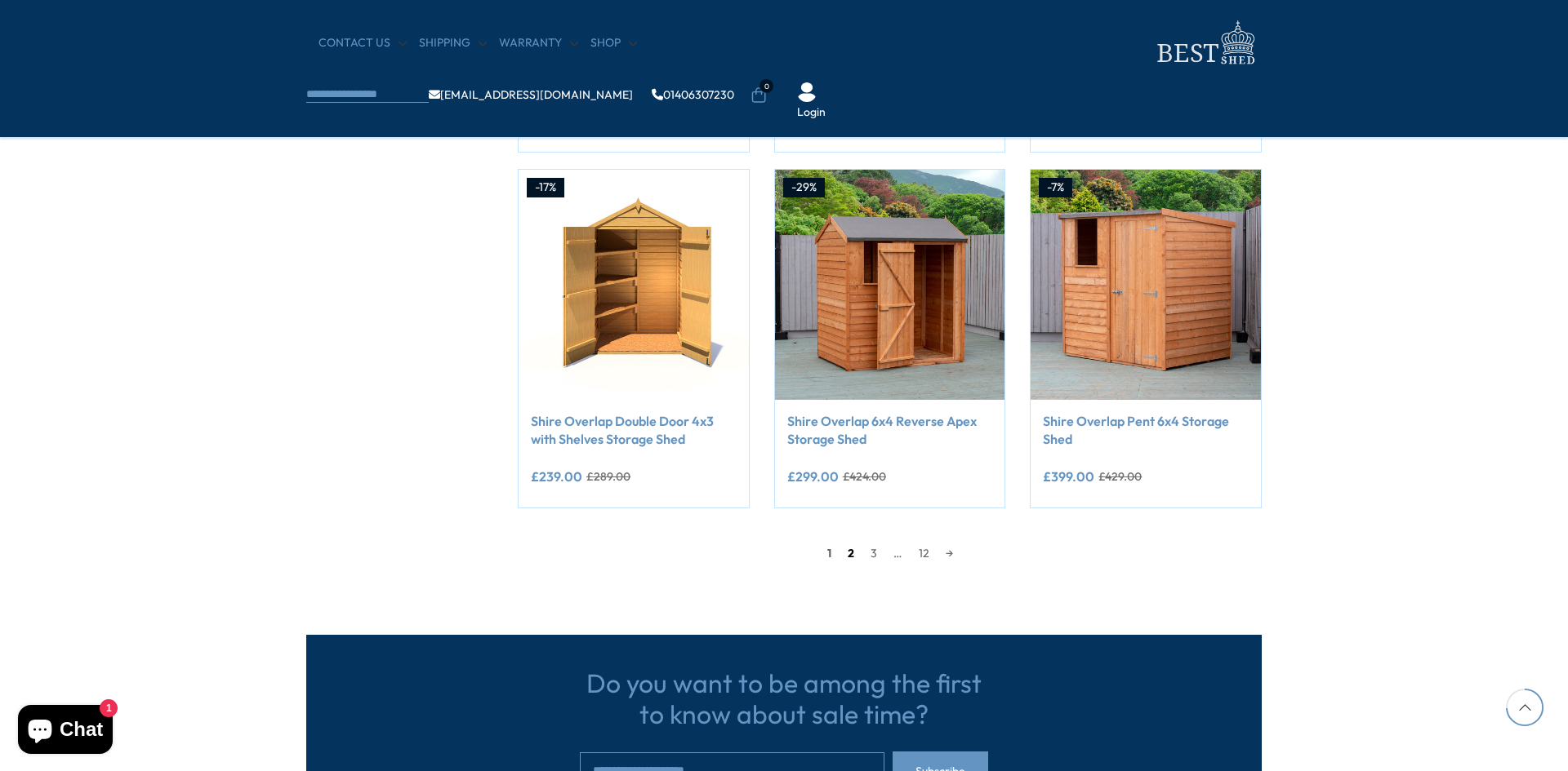
click at [849, 556] on link "2" at bounding box center [851, 554] width 23 height 25
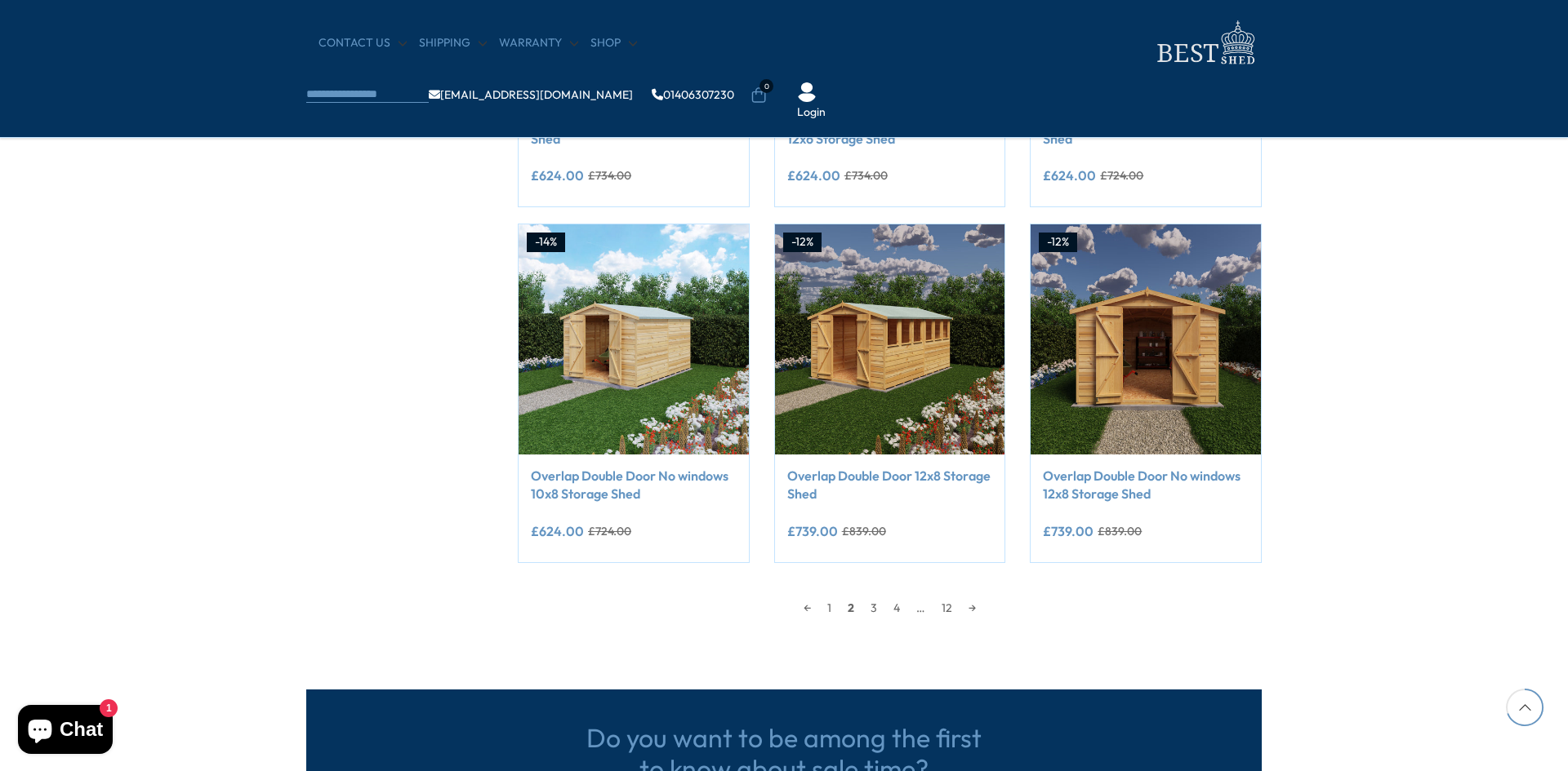
scroll to position [1290, 0]
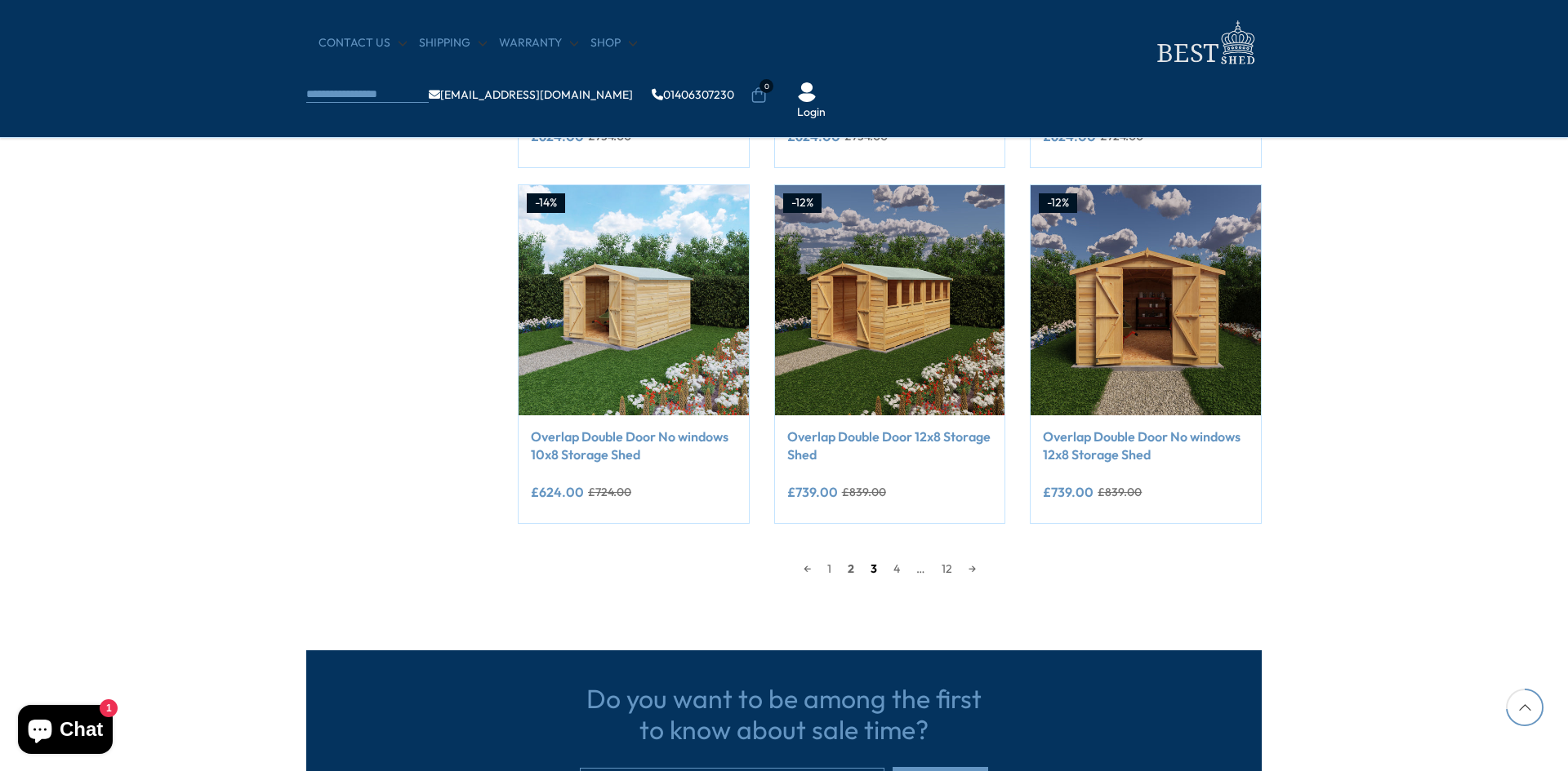
click at [874, 567] on link "3" at bounding box center [874, 569] width 23 height 25
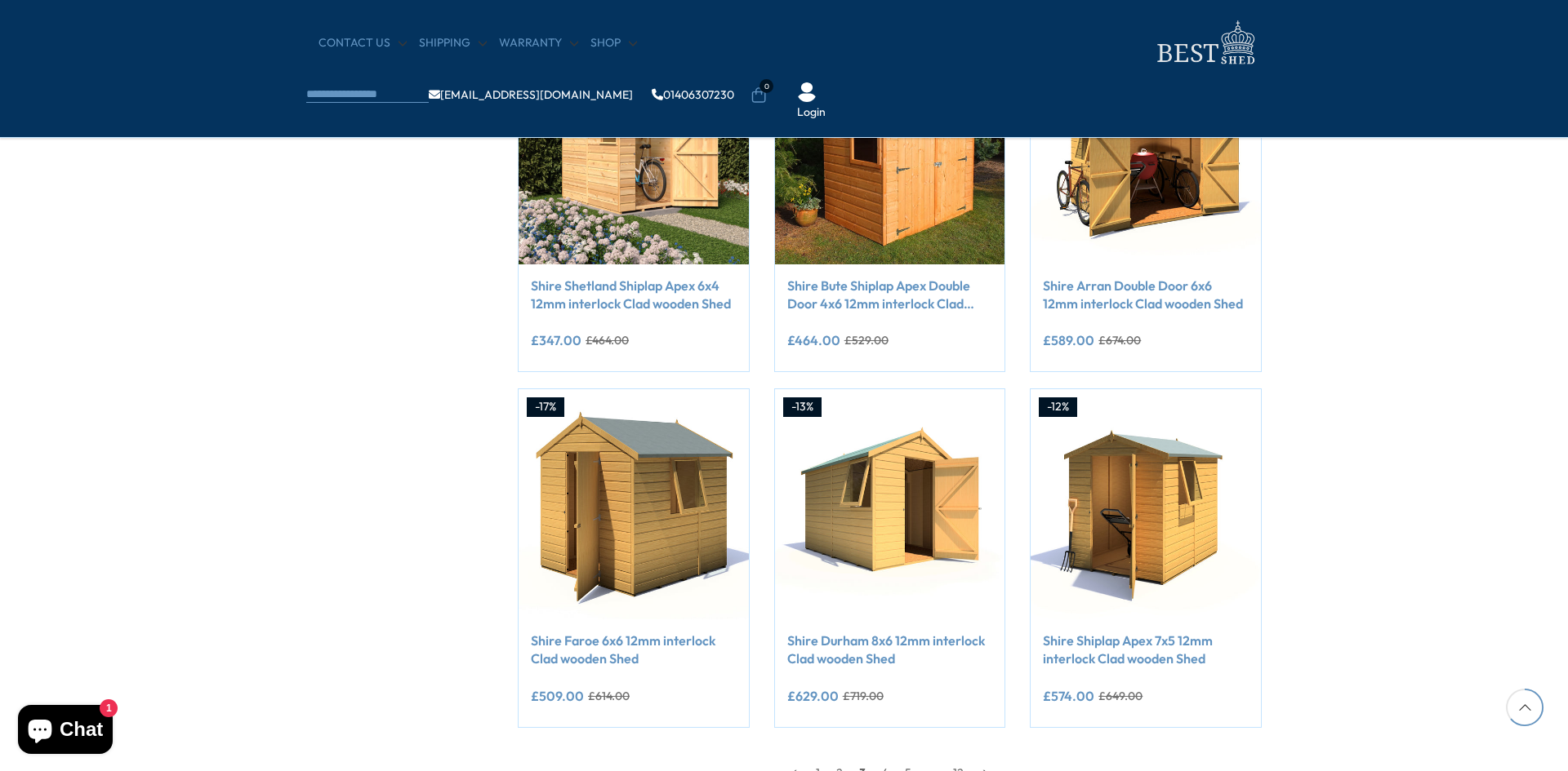
scroll to position [1209, 0]
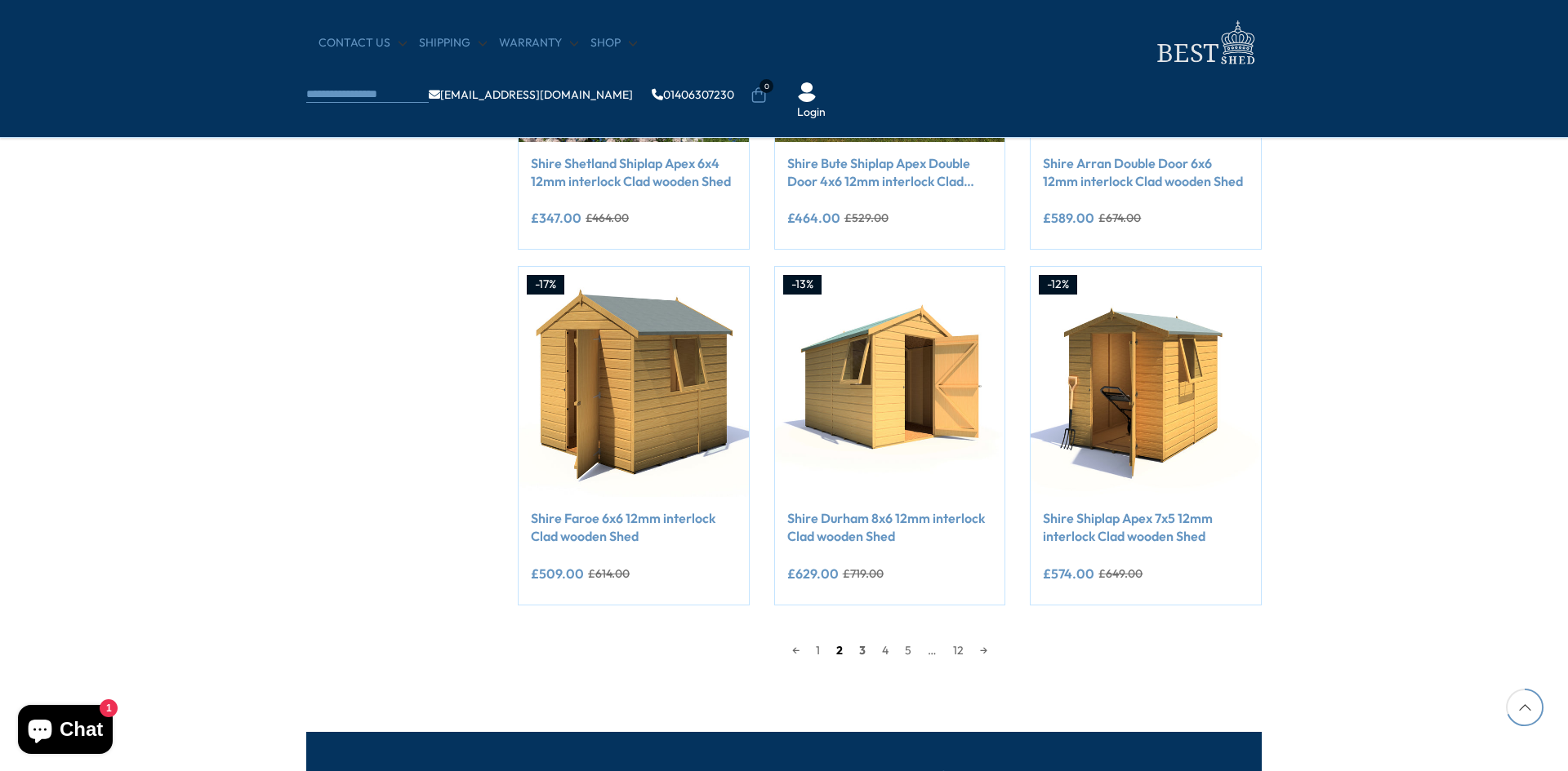
click at [839, 653] on link "2" at bounding box center [839, 650] width 23 height 25
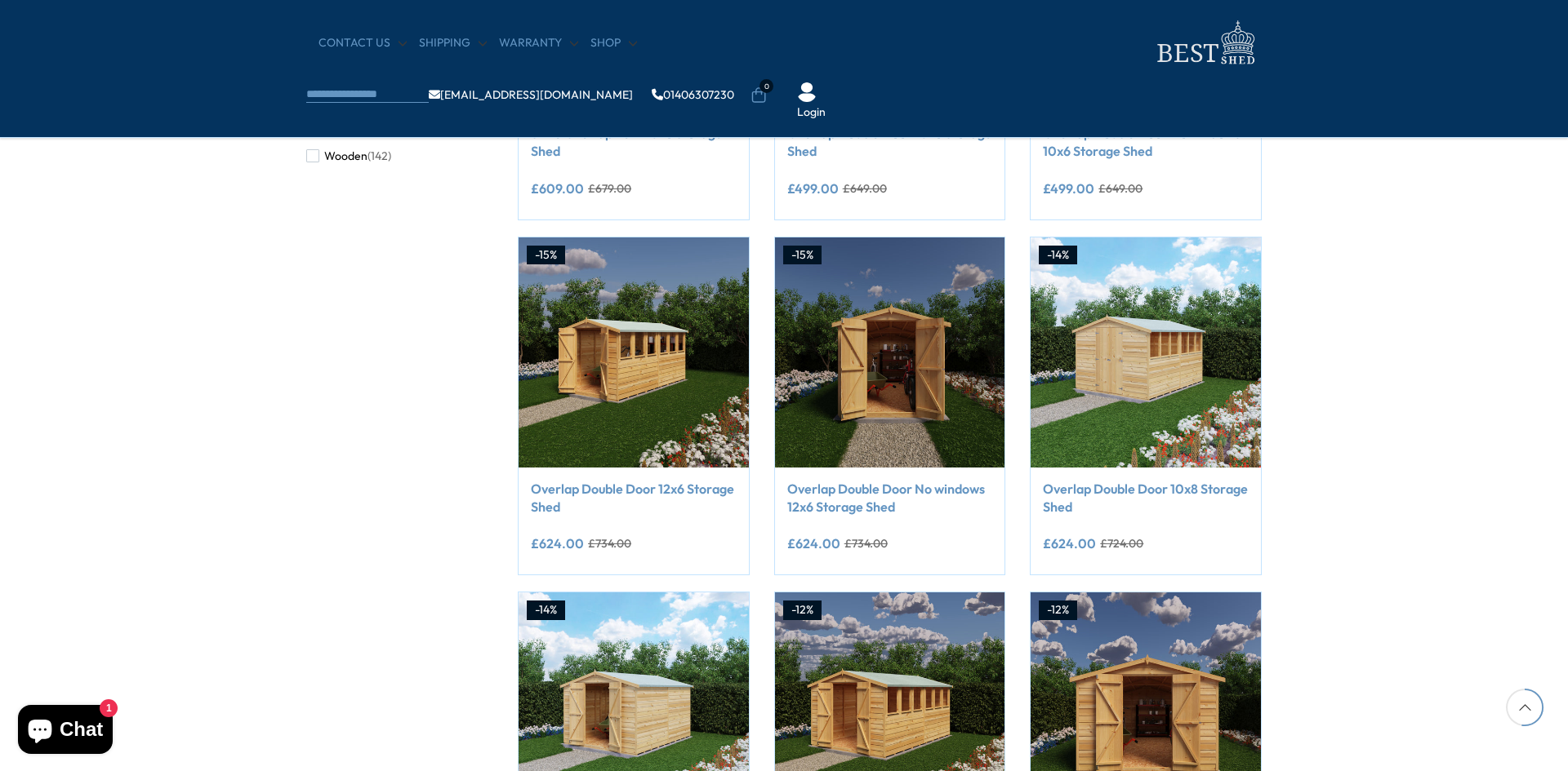
scroll to position [883, 0]
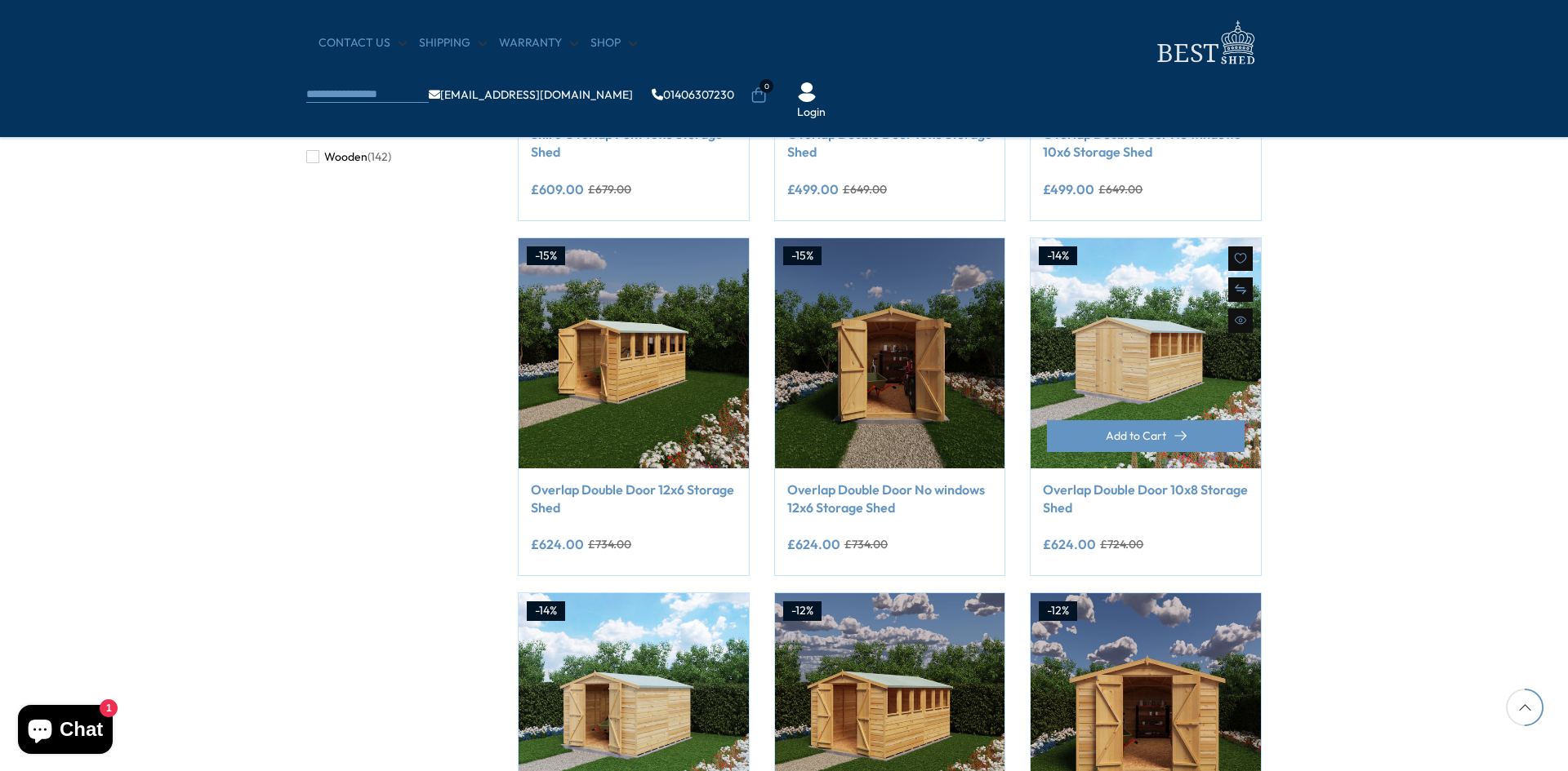
click at [1124, 487] on link "Overlap Double Door 10x8 Storage Shed" at bounding box center [1145, 499] width 206 height 37
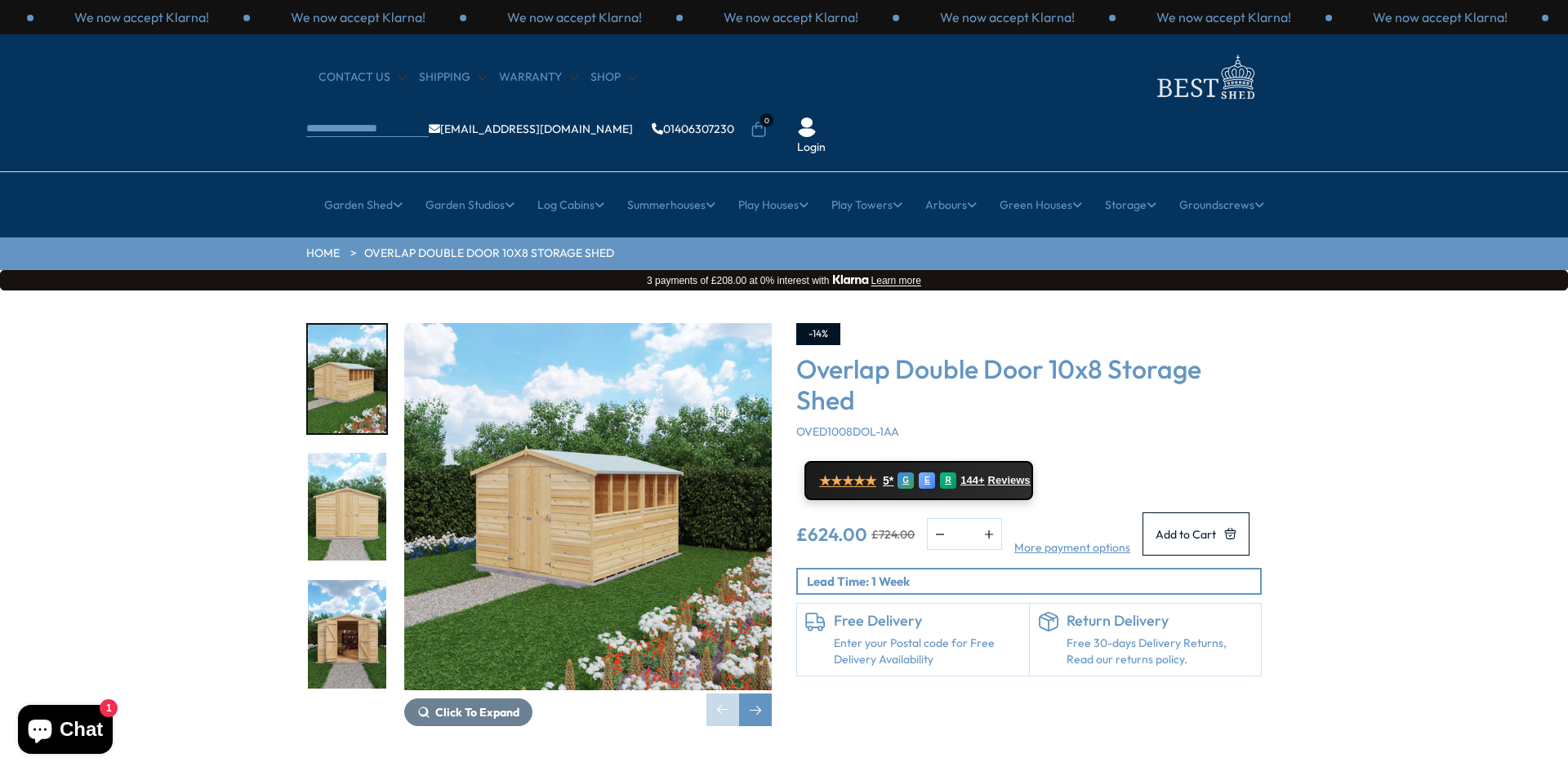
click at [334, 470] on img "2 / 21" at bounding box center [347, 507] width 78 height 108
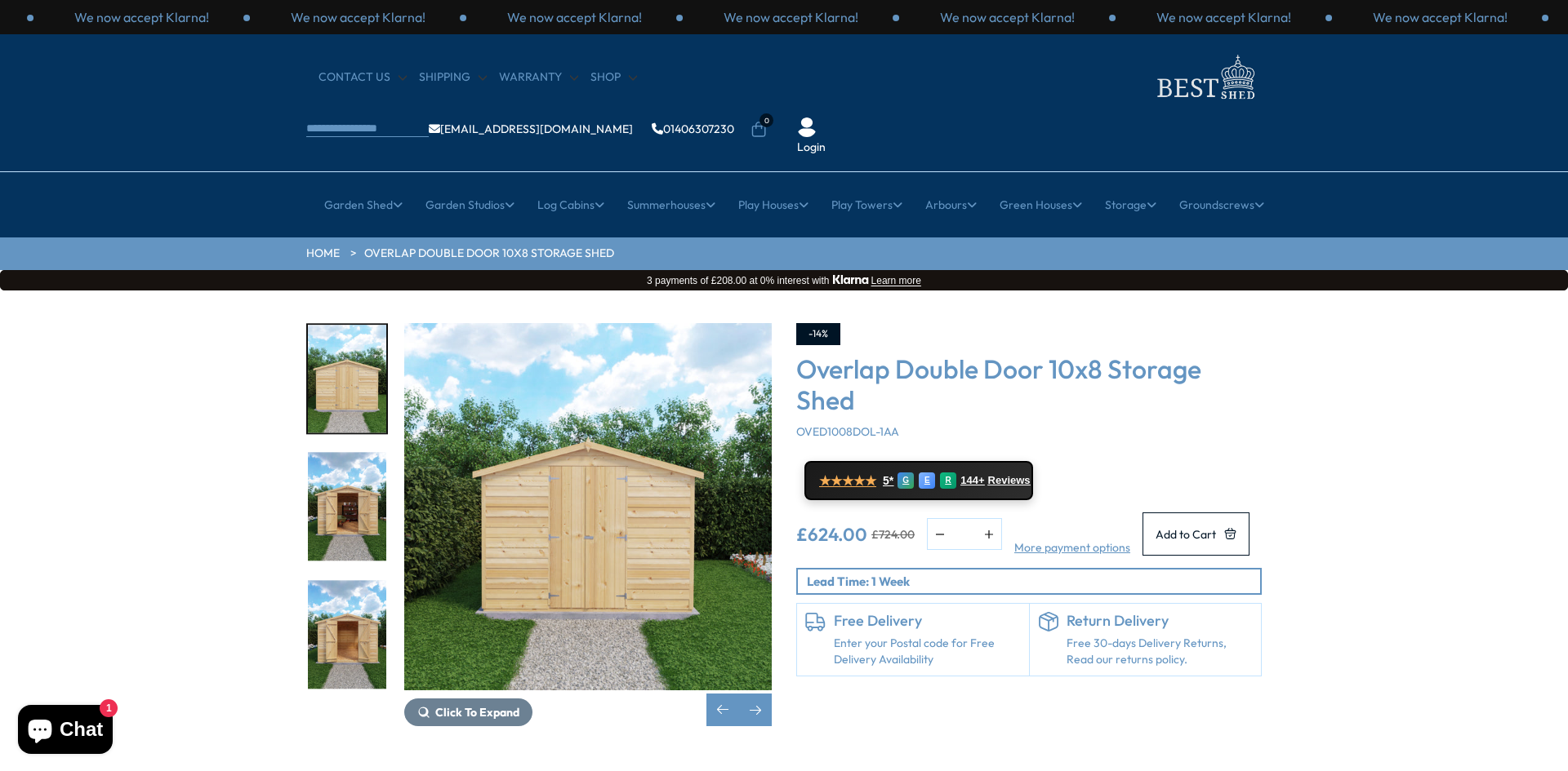
click at [341, 587] on img "4 / 21" at bounding box center [347, 635] width 78 height 108
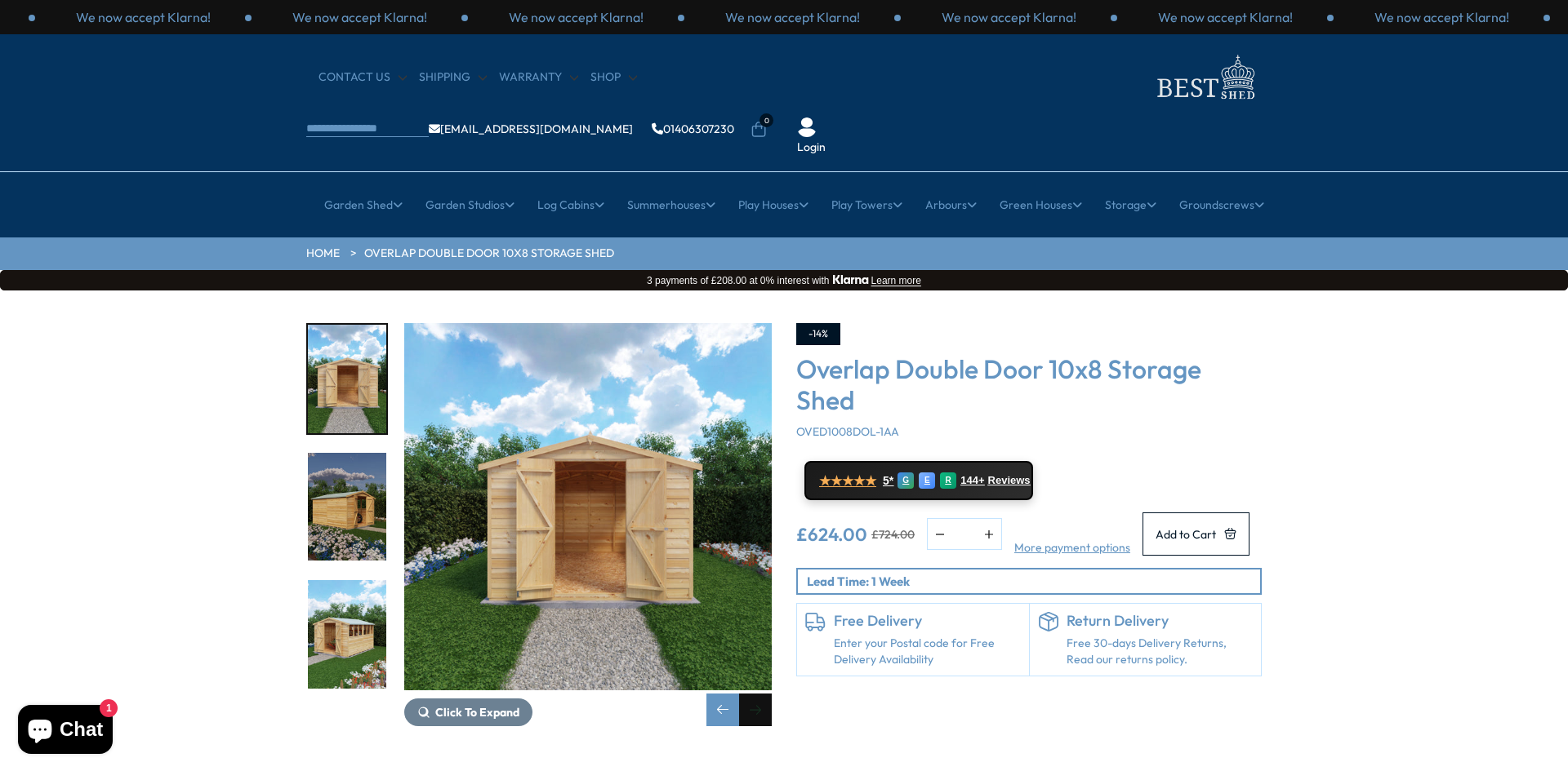
click at [755, 694] on div "Next slide" at bounding box center [755, 710] width 32 height 32
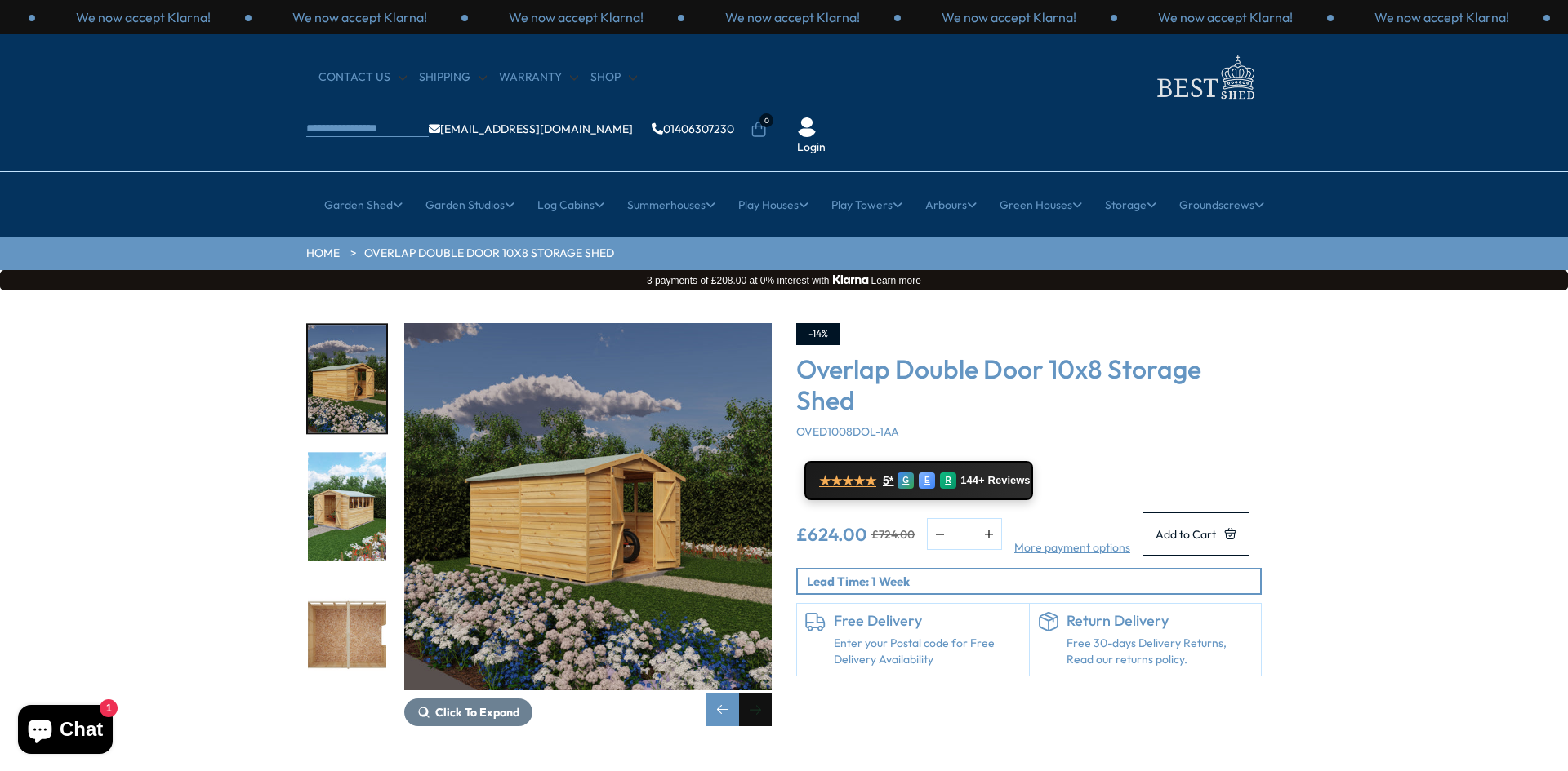
click at [755, 694] on div "Next slide" at bounding box center [755, 710] width 32 height 32
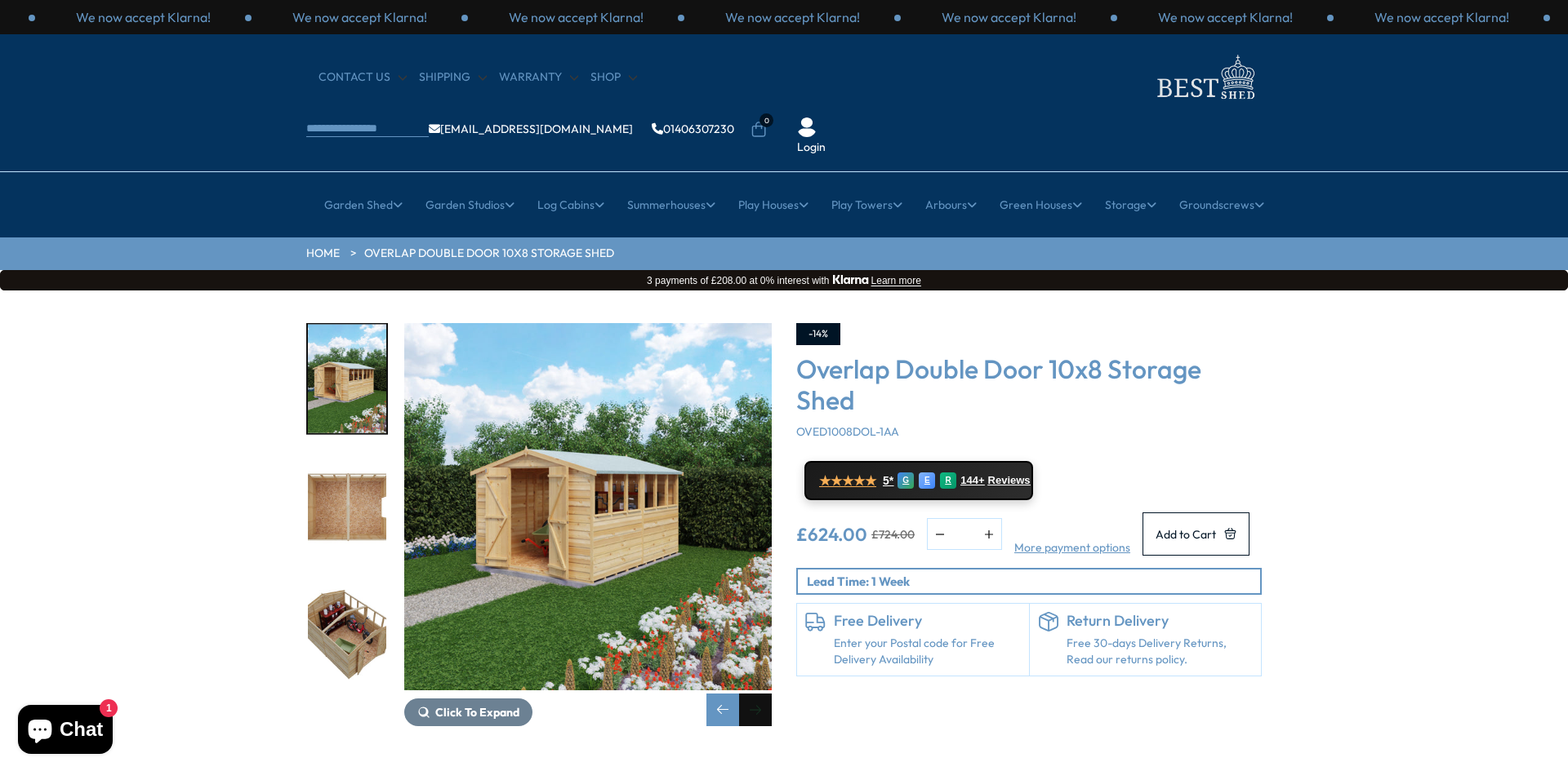
click at [755, 694] on div "Next slide" at bounding box center [755, 710] width 32 height 32
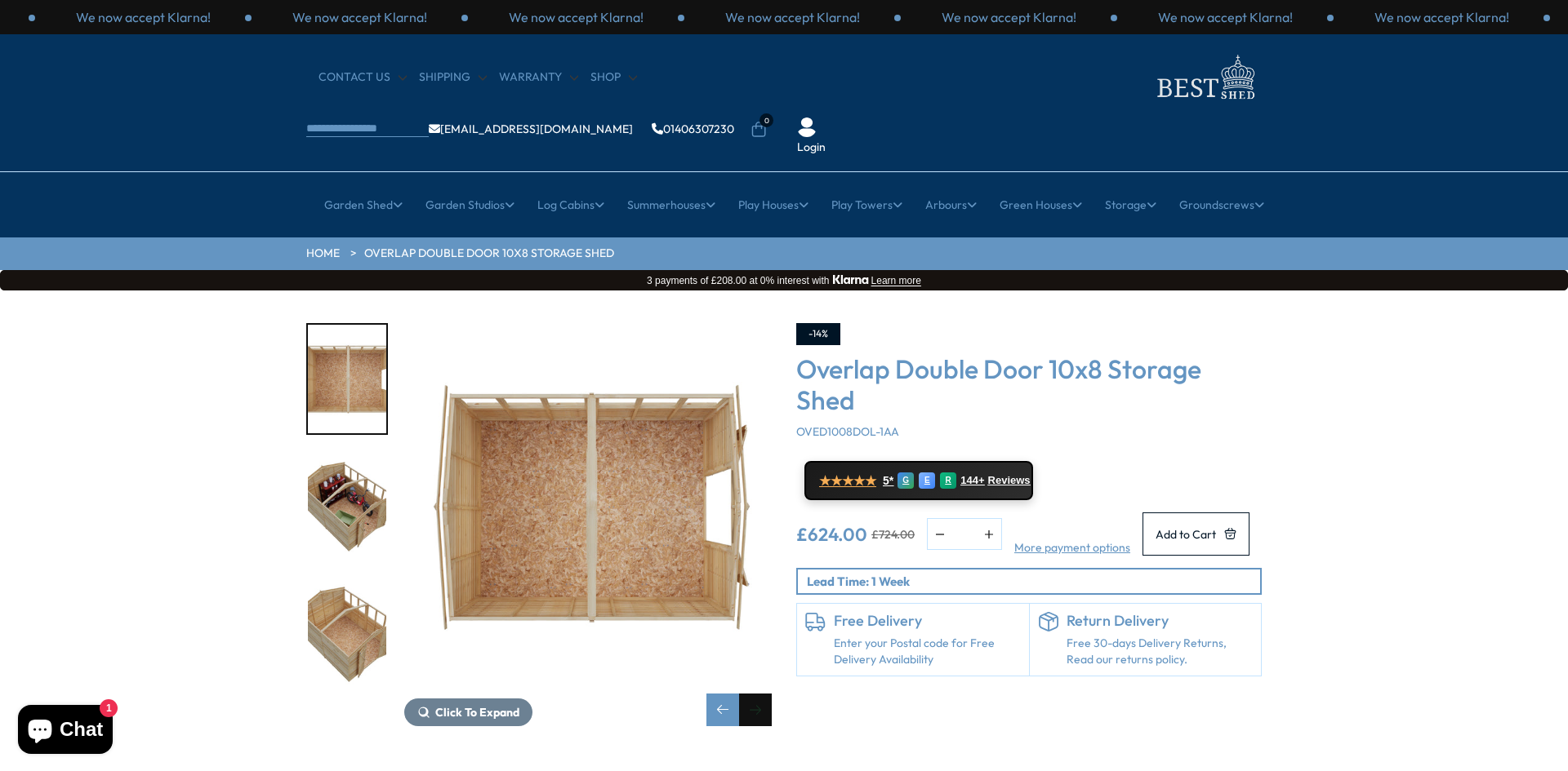
click at [755, 694] on div "Next slide" at bounding box center [755, 710] width 32 height 32
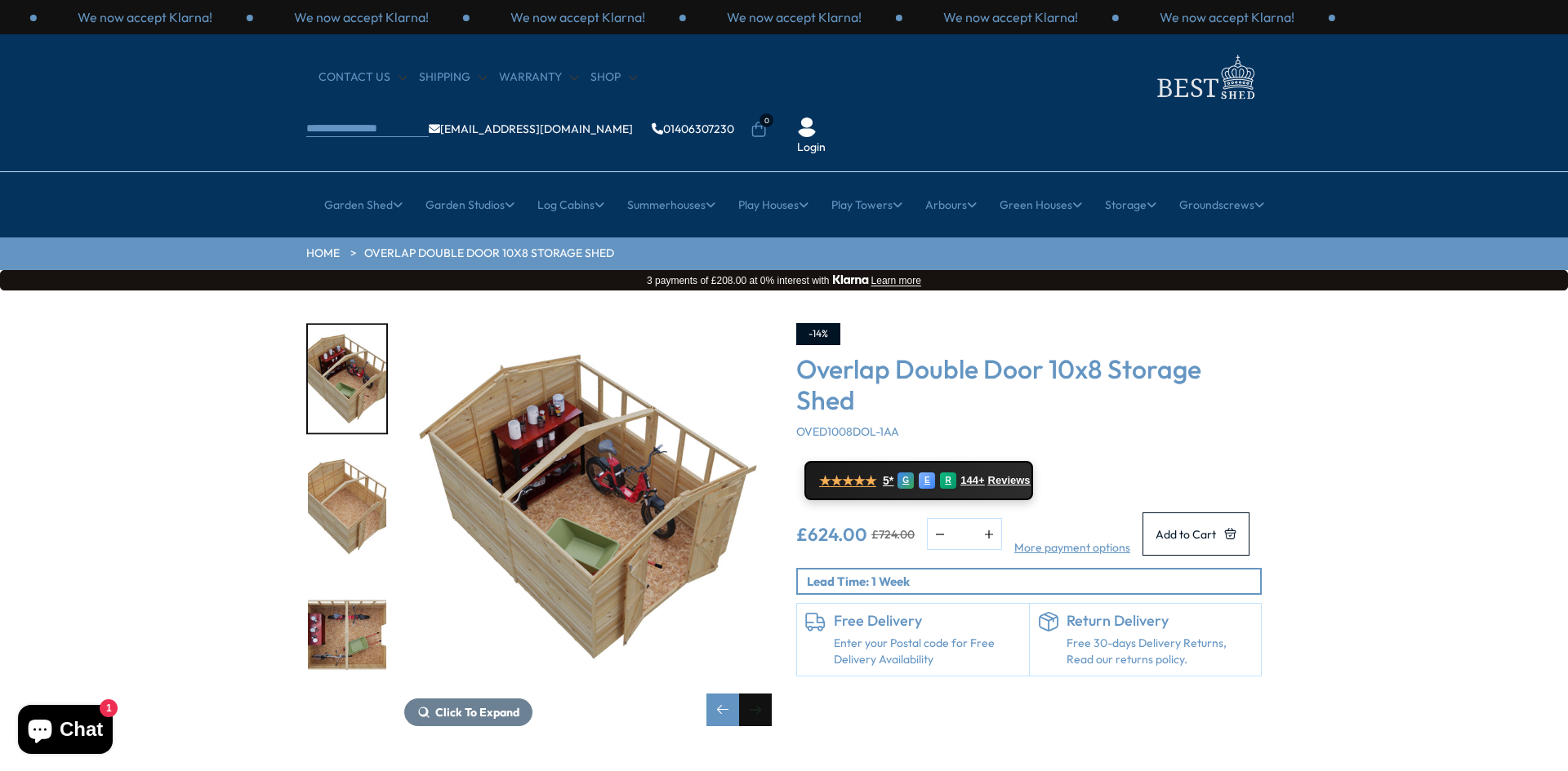
click at [755, 694] on div "Next slide" at bounding box center [755, 710] width 32 height 32
